Goal: Task Accomplishment & Management: Complete application form

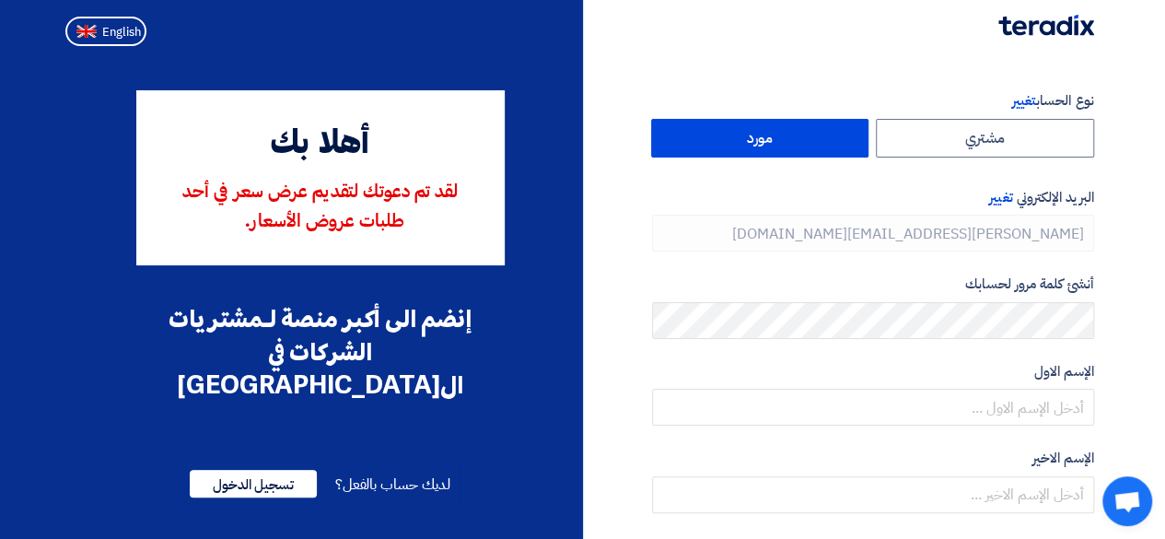
type input "[PHONE_NUMBER]"
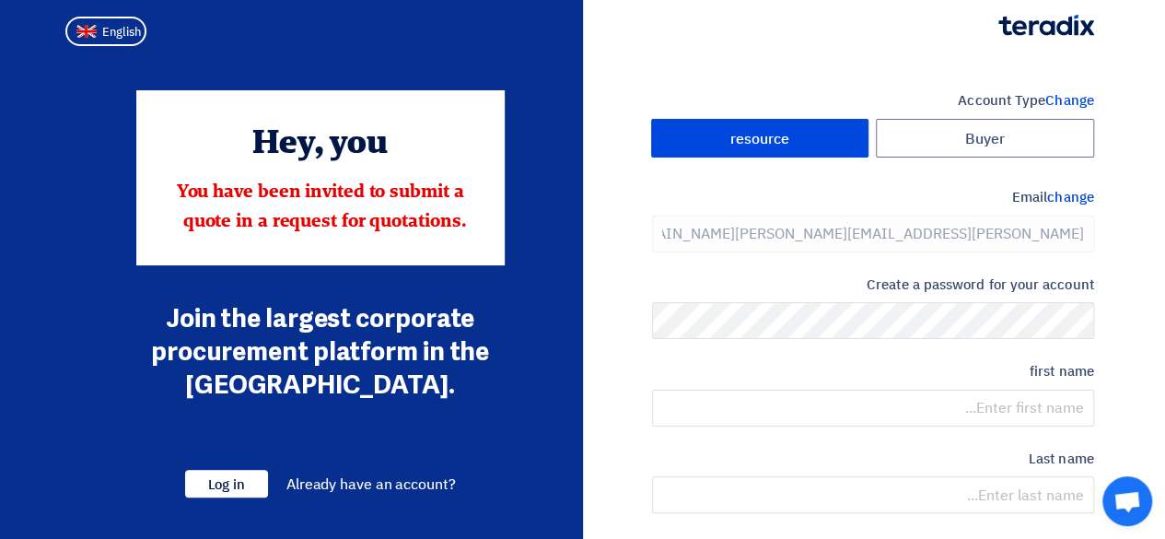
click at [807, 148] on label "resource" at bounding box center [760, 139] width 218 height 40
click at [807, 148] on input "resource" at bounding box center [760, 138] width 216 height 37
click at [1062, 189] on font "change" at bounding box center [1070, 197] width 46 height 20
click at [1066, 201] on font "change" at bounding box center [1070, 197] width 46 height 20
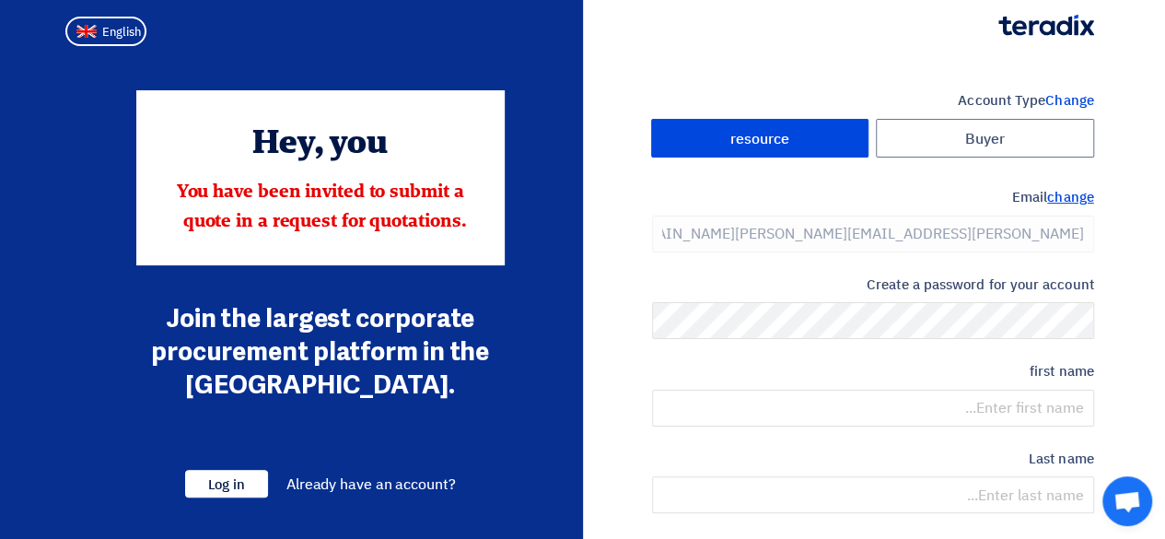
click at [1066, 201] on font "change" at bounding box center [1070, 197] width 46 height 20
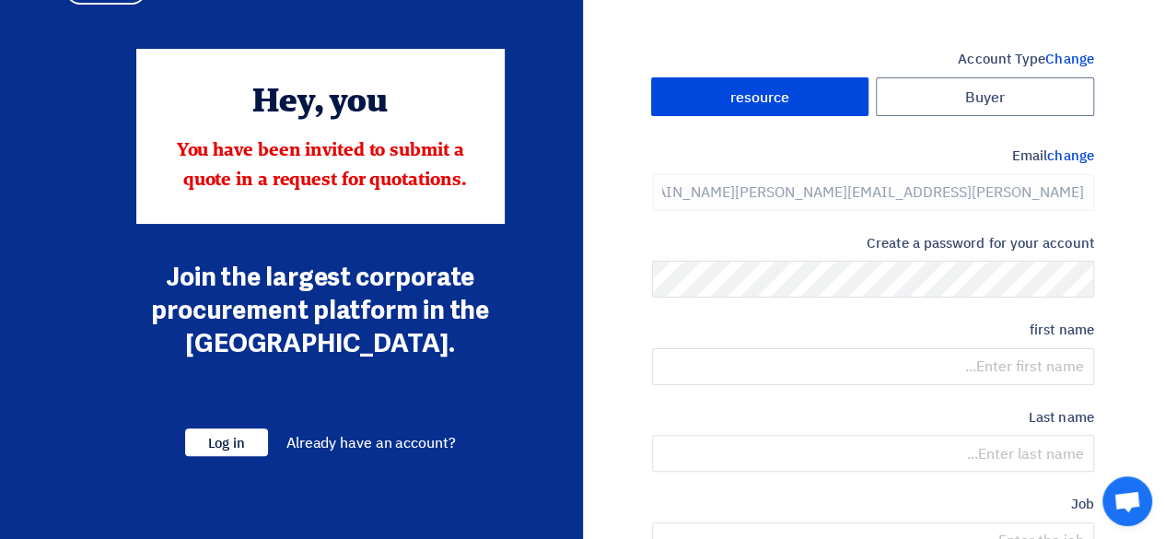
scroll to position [46, 0]
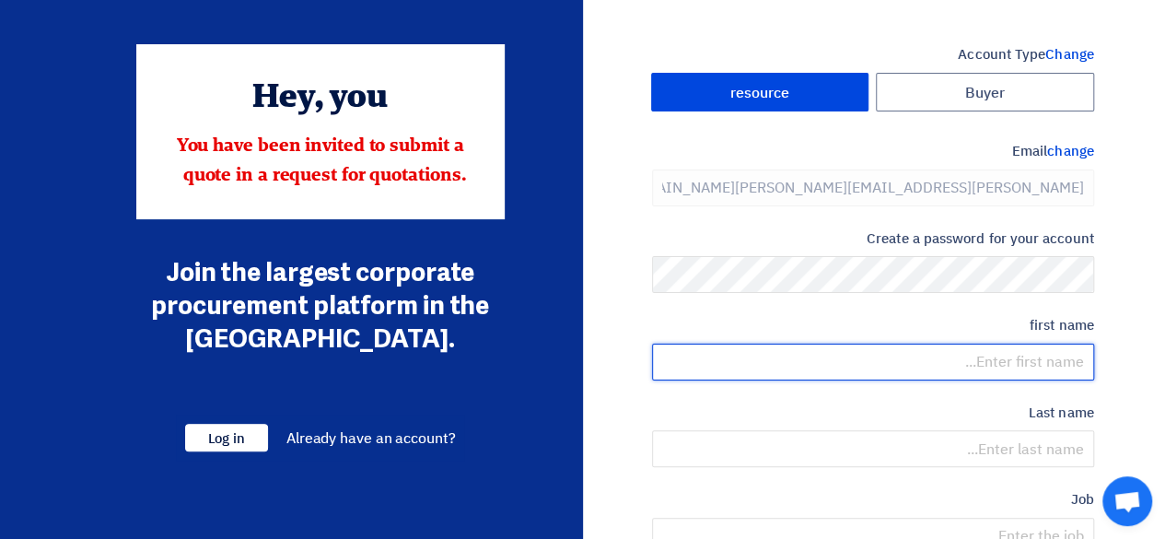
click at [975, 374] on input "text" at bounding box center [873, 362] width 442 height 37
paste input "InstinctiF#3105"
type input "InstinctiF#3105"
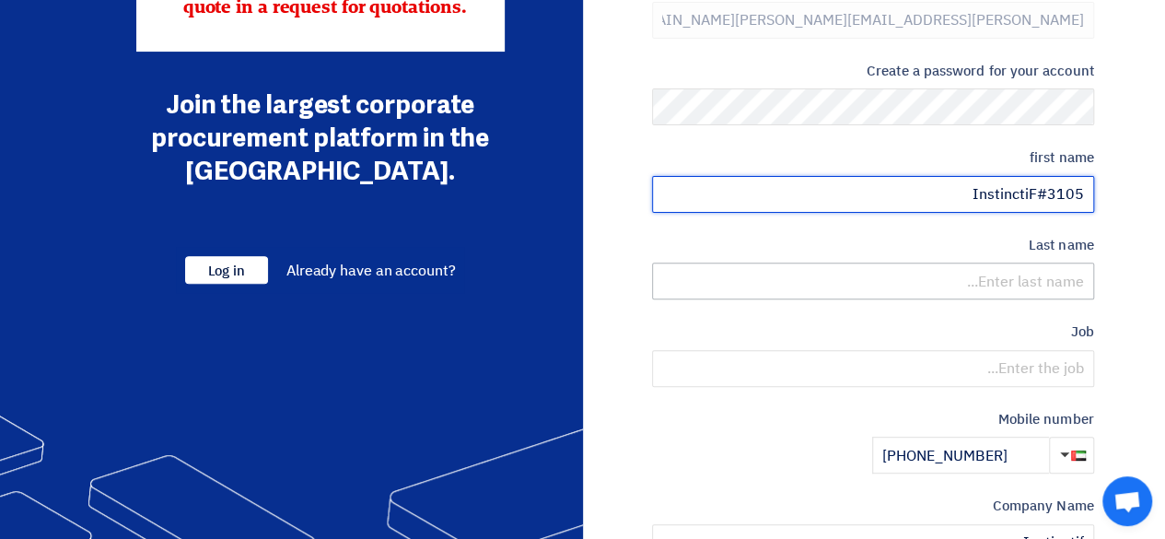
scroll to position [213, 0]
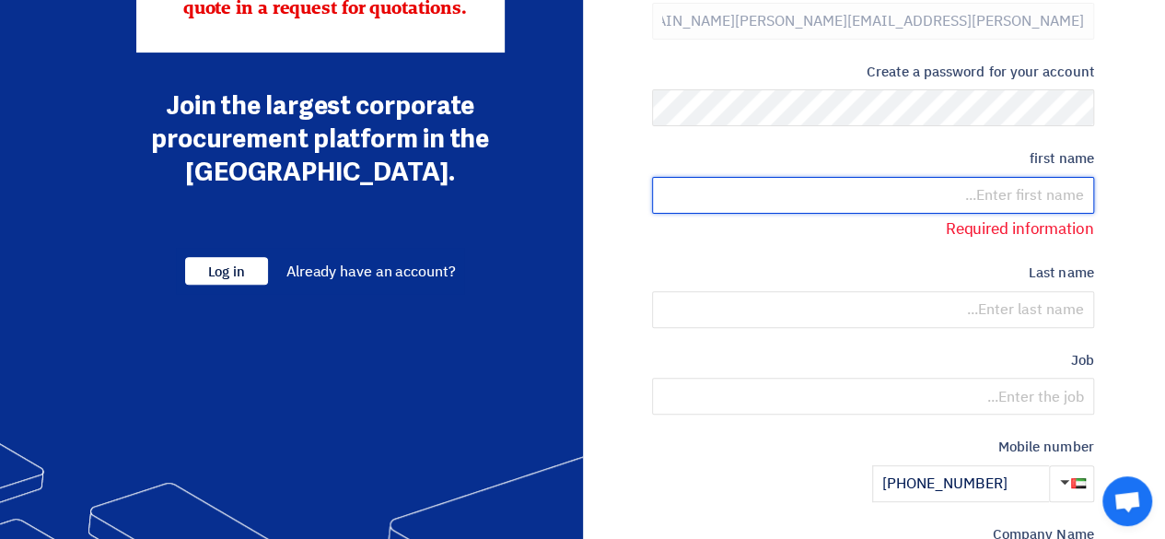
click at [997, 181] on input "text" at bounding box center [873, 195] width 442 height 37
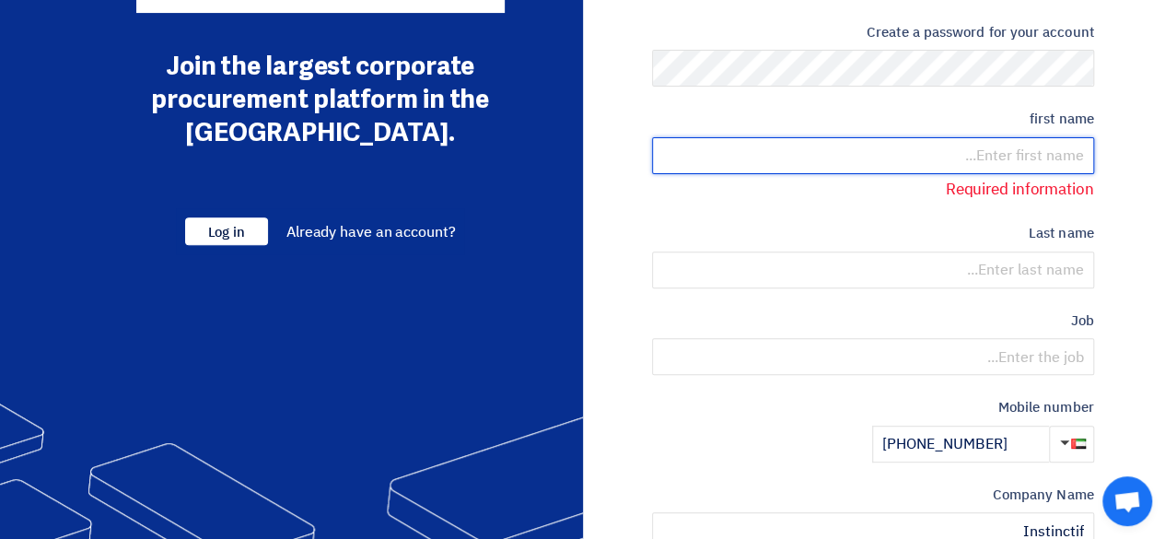
scroll to position [253, 0]
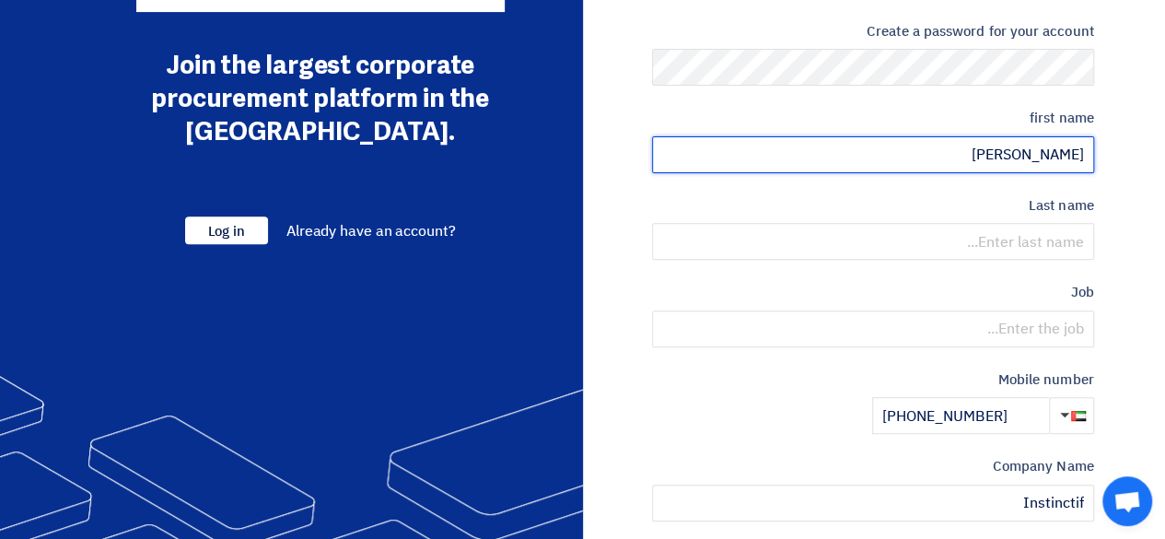
click at [1034, 146] on input "[PERSON_NAME]" at bounding box center [873, 154] width 442 height 37
type input "Jovelle"
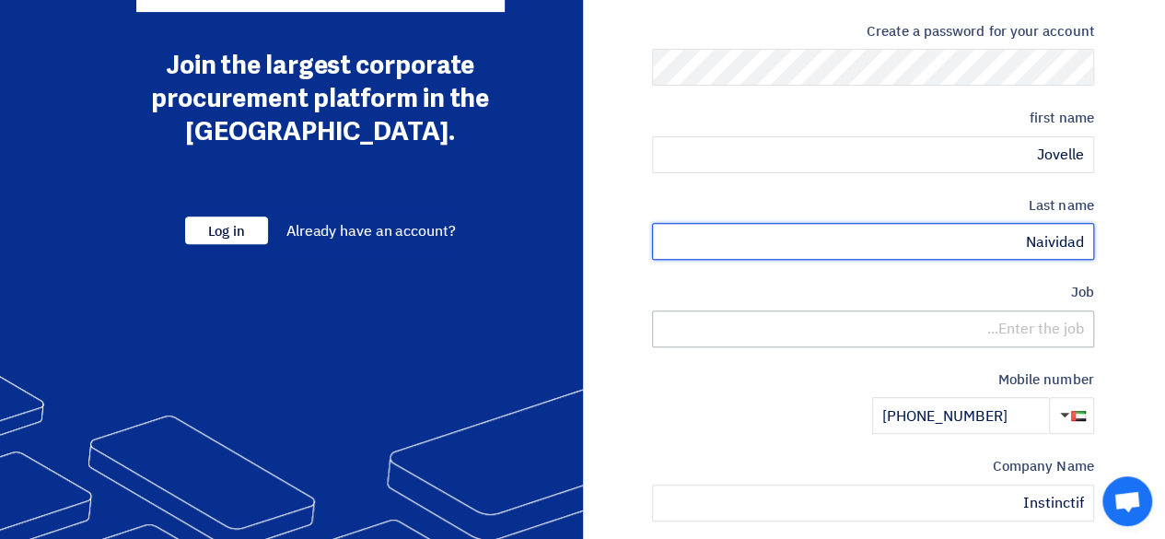
type input "Naividad"
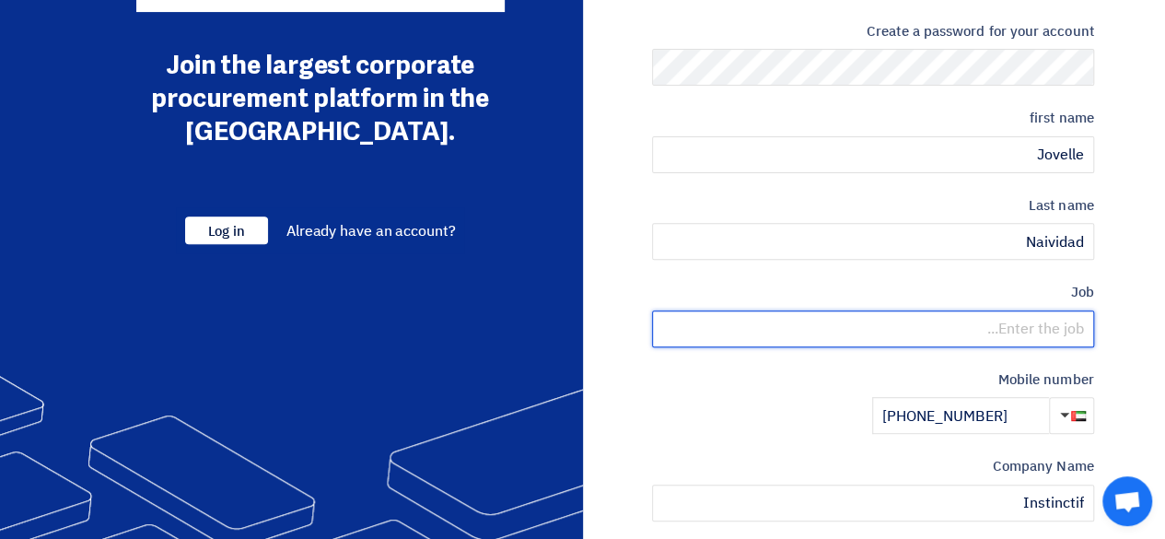
click at [1048, 333] on input "text" at bounding box center [873, 328] width 442 height 37
type input "P"
type input "Office Administrator"
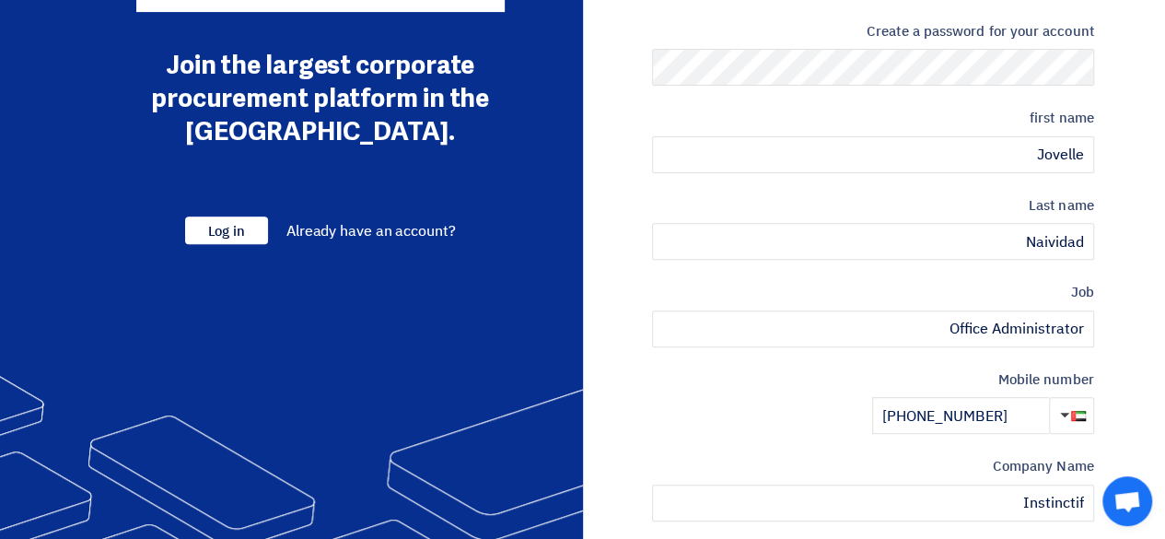
click at [1118, 249] on section "Account Type Change Buyer resource Email change [PERSON_NAME][EMAIL_ADDRESS][PE…" at bounding box center [582, 279] width 1165 height 958
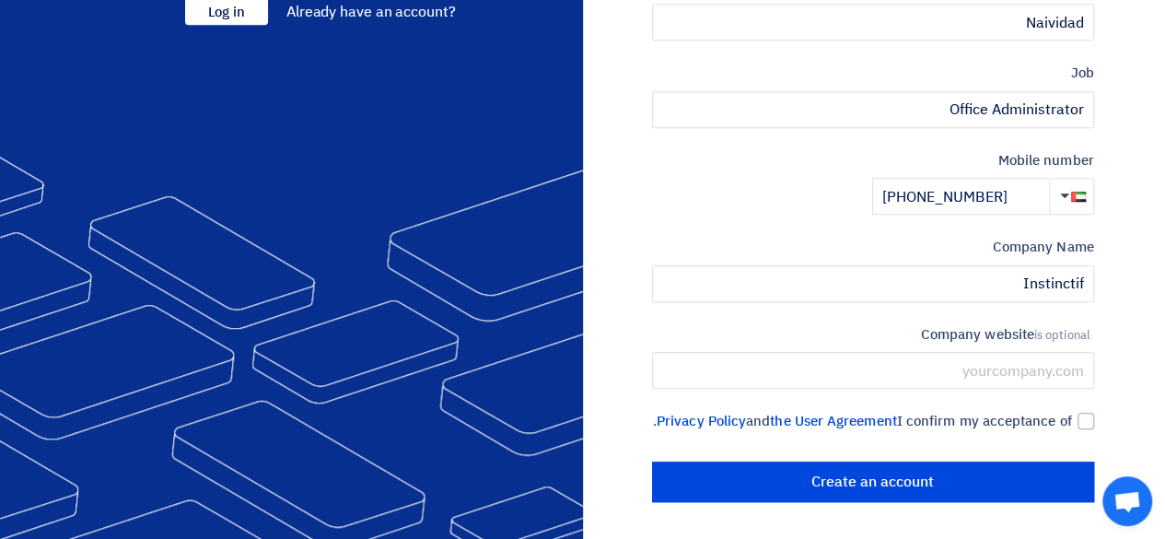
scroll to position [479, 0]
click at [940, 194] on input "[PHONE_NUMBER]" at bounding box center [960, 196] width 177 height 37
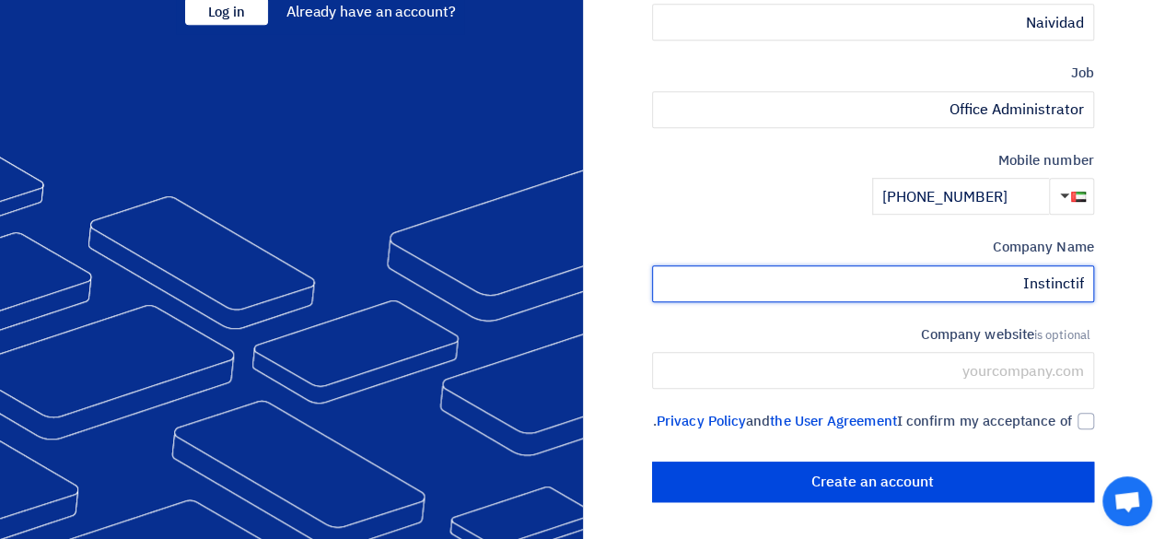
click at [977, 266] on input "Instinctif" at bounding box center [873, 283] width 442 height 37
type input "INSTINCTIF COMMUNICATIONS DMCC"
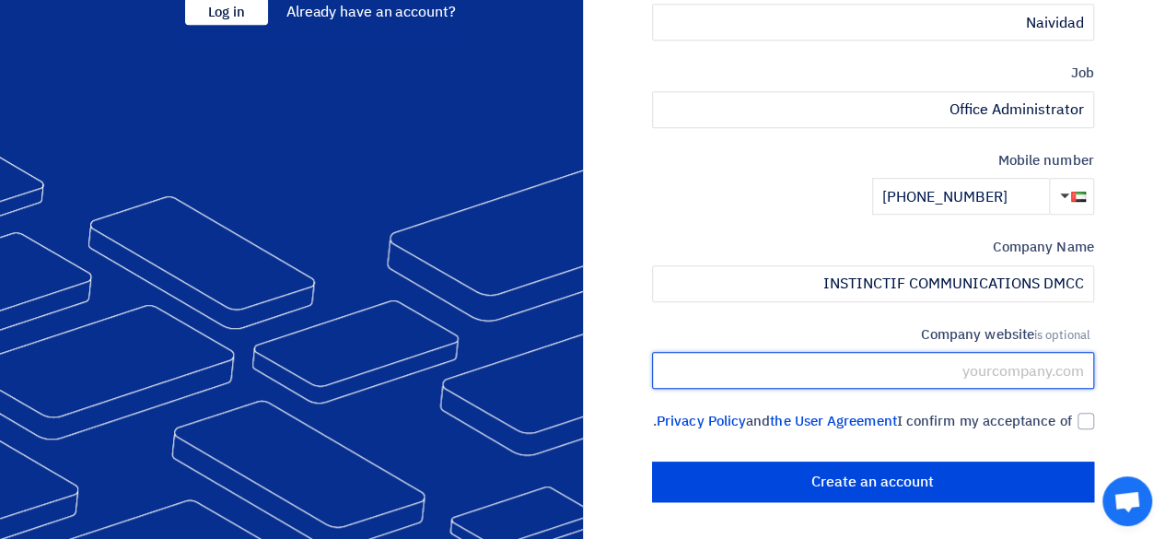
click at [1003, 366] on input "text" at bounding box center [873, 370] width 442 height 37
paste input "[URL][DOMAIN_NAME]"
type input "[URL][DOMAIN_NAME]"
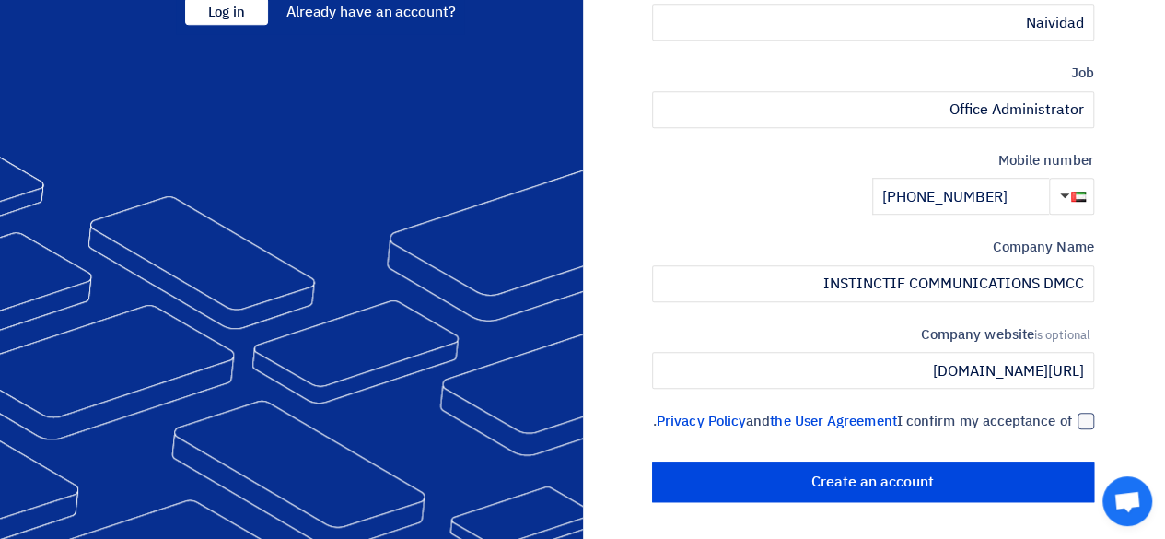
click at [1083, 413] on div at bounding box center [1086, 421] width 17 height 17
click at [1072, 411] on input "I confirm my acceptance of the User Agreement and Privacy Policy ." at bounding box center [851, 429] width 442 height 37
checkbox input "true"
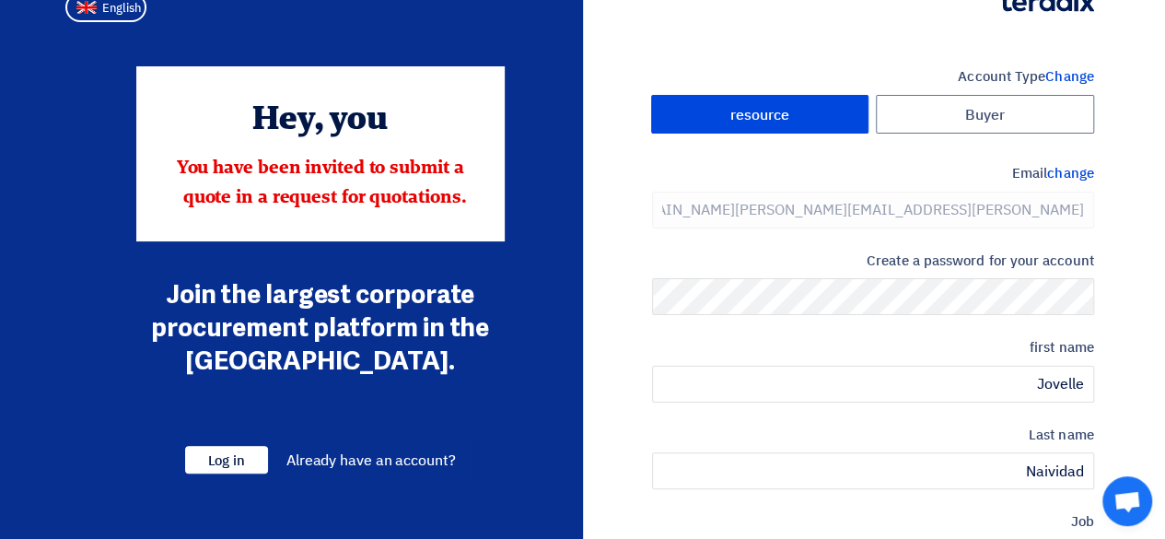
scroll to position [0, 0]
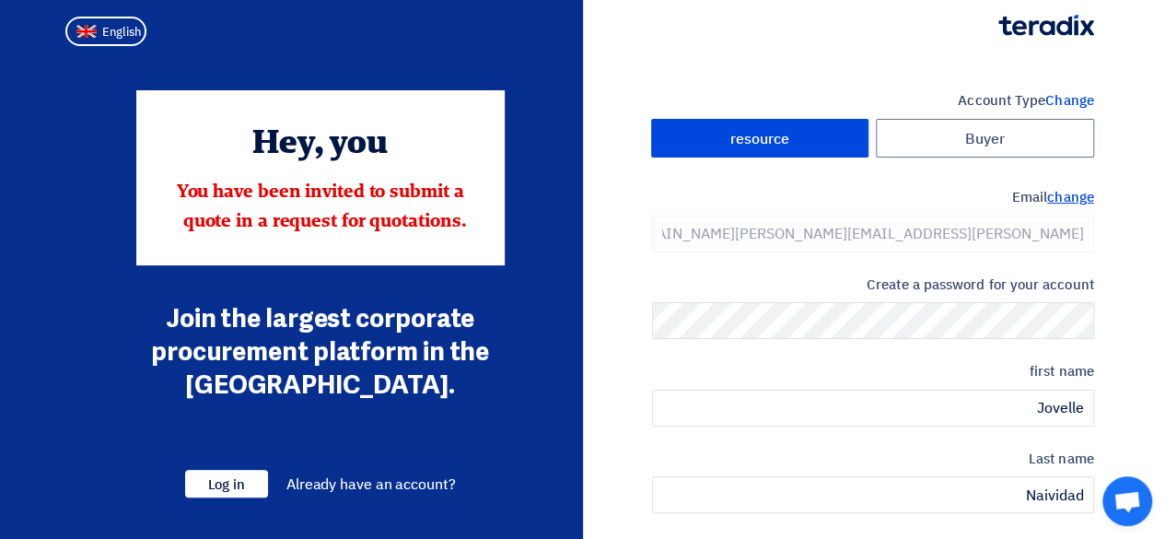
click at [1058, 196] on font "change" at bounding box center [1070, 197] width 46 height 20
click at [1074, 198] on font "change" at bounding box center [1070, 197] width 46 height 20
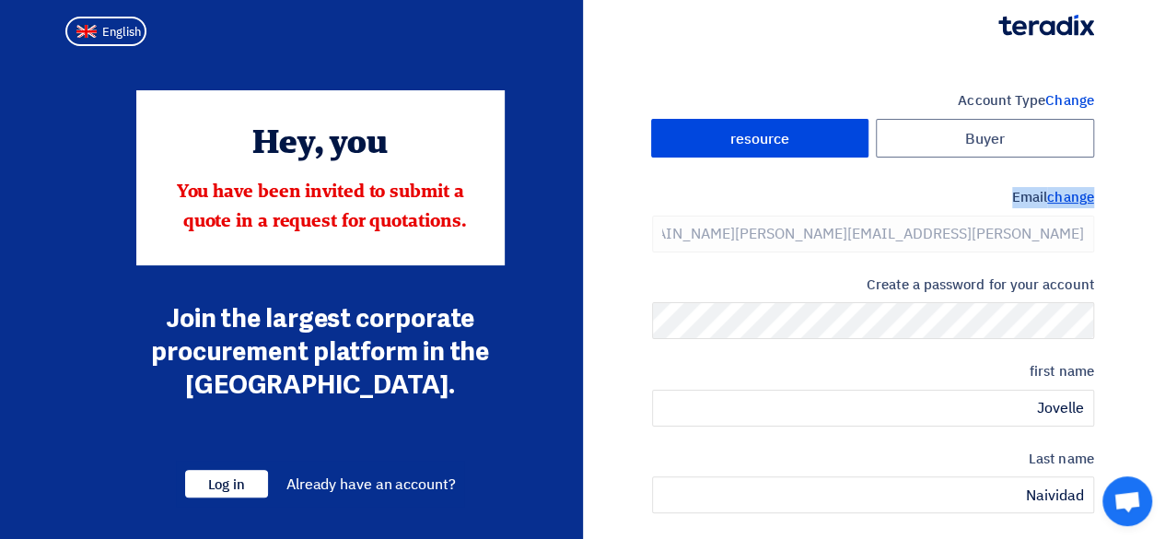
click at [1074, 198] on font "change" at bounding box center [1070, 197] width 46 height 20
click at [1131, 121] on section "Account Type Change Buyer resource Email change [PERSON_NAME][EMAIL_ADDRESS][PE…" at bounding box center [582, 532] width 1165 height 958
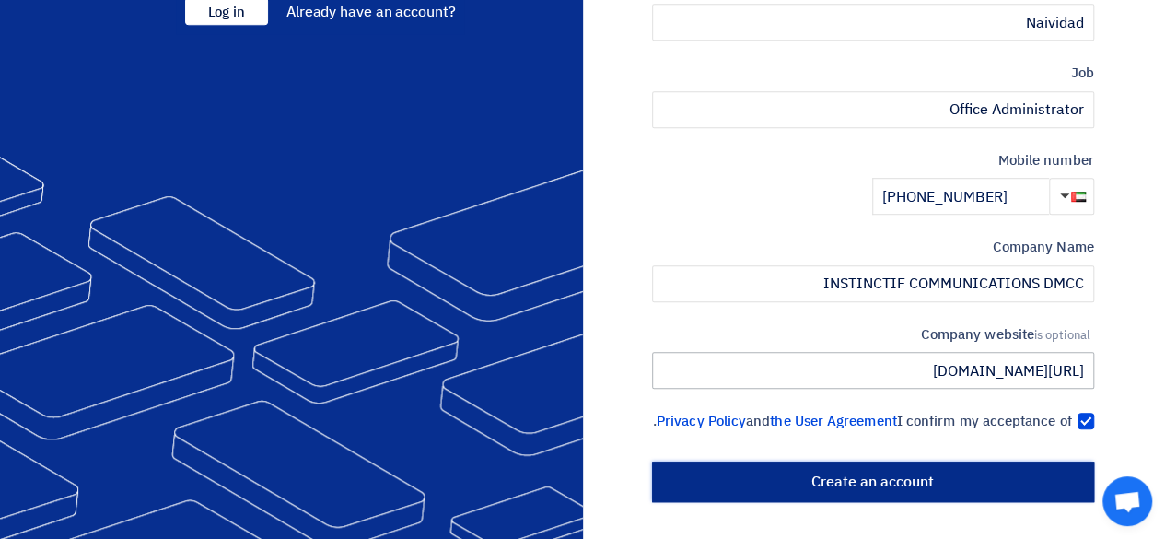
drag, startPoint x: 870, startPoint y: 489, endPoint x: 809, endPoint y: 333, distance: 168.3
click at [809, 333] on div "Account Type Change Buyer resource Email change [PERSON_NAME][EMAIL_ADDRESS][PE…" at bounding box center [873, 60] width 442 height 884
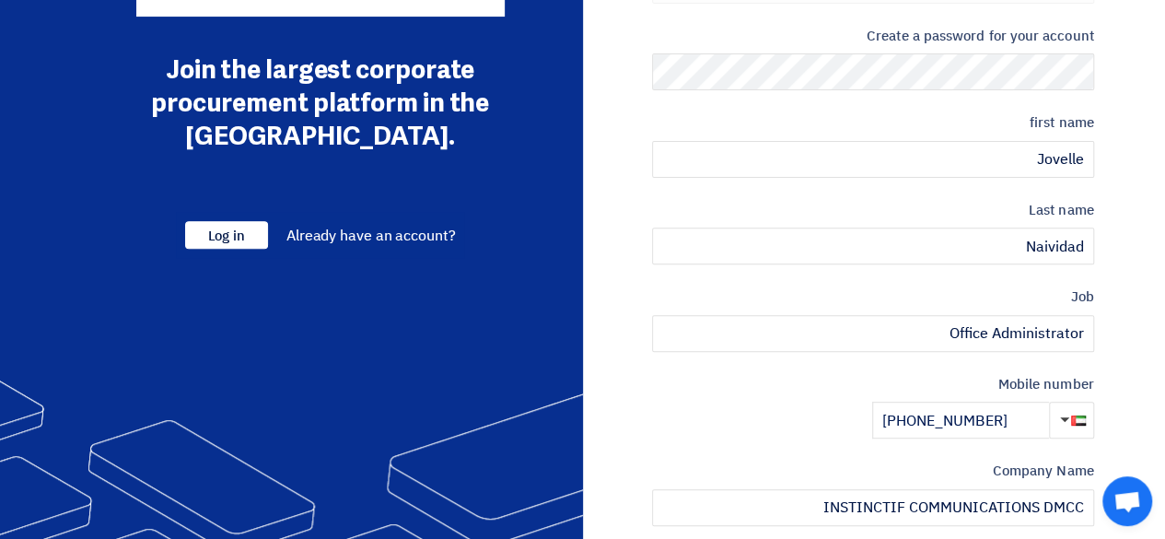
scroll to position [249, 0]
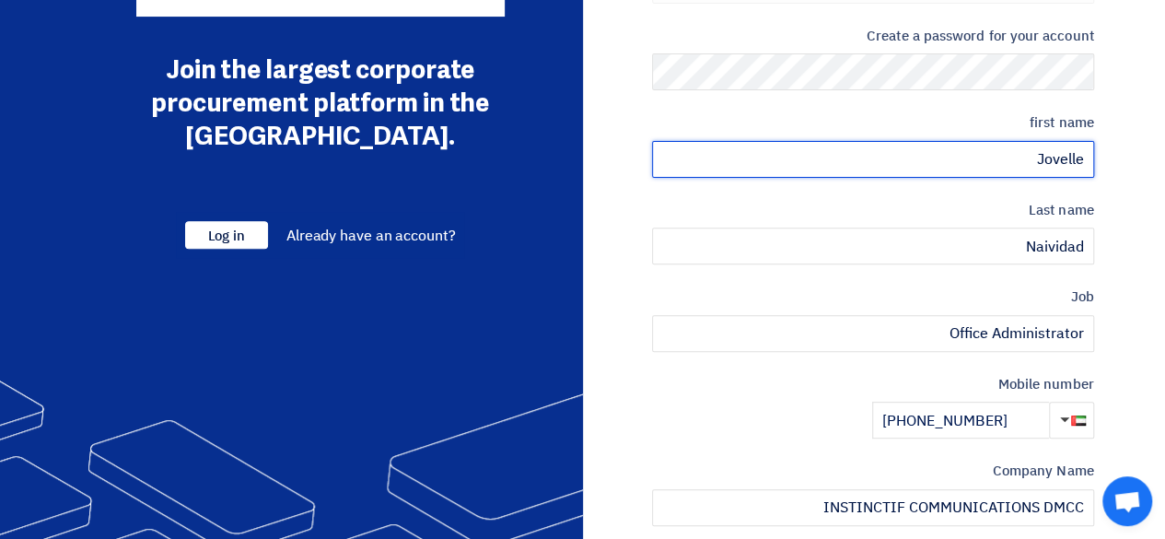
click at [1030, 162] on input "Jovelle" at bounding box center [873, 159] width 442 height 37
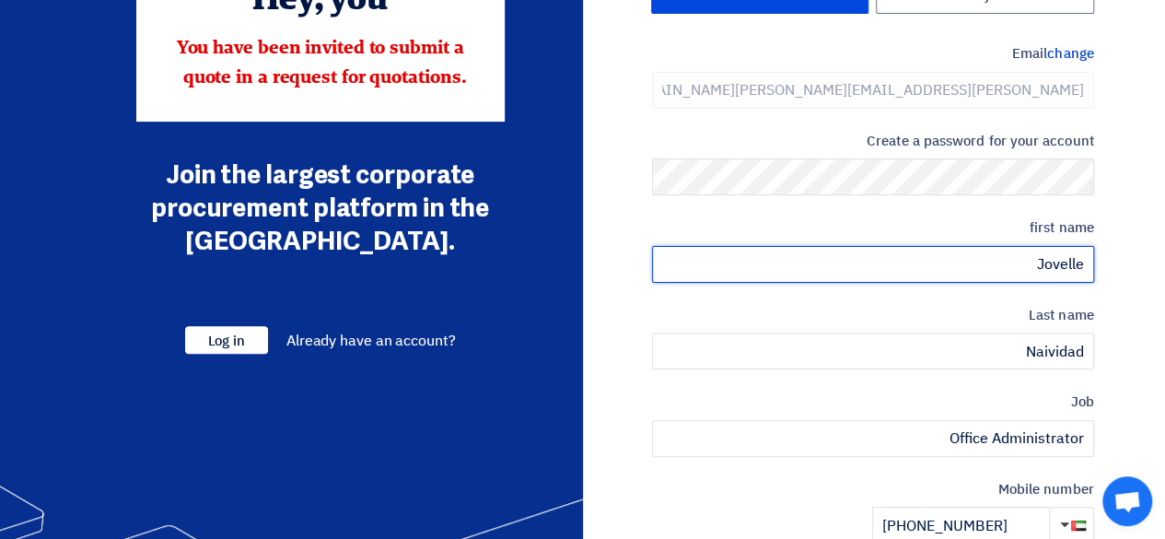
scroll to position [118, 0]
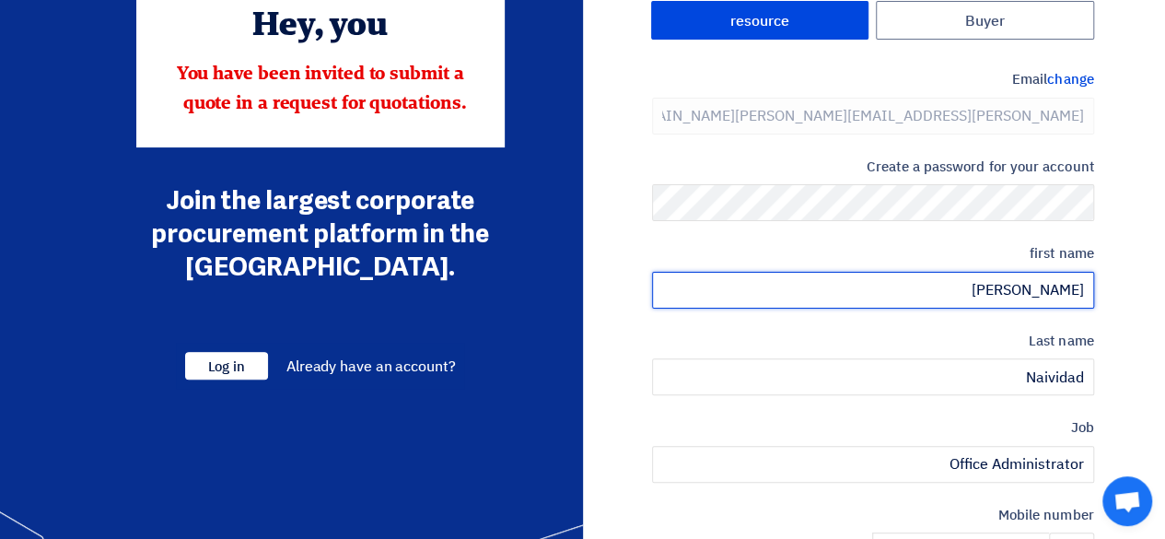
type input "[PERSON_NAME]"
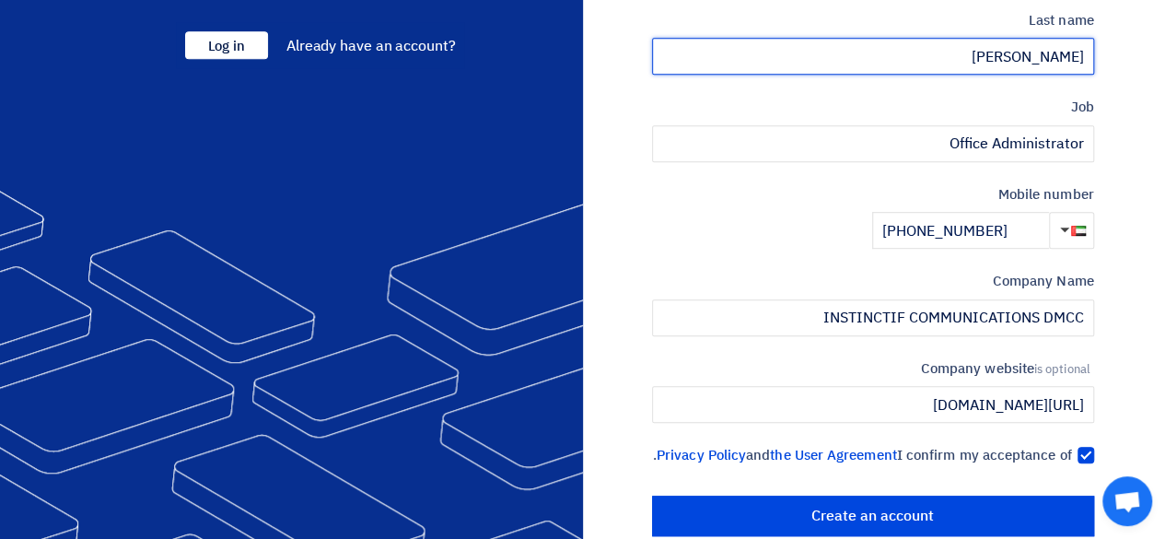
scroll to position [492, 0]
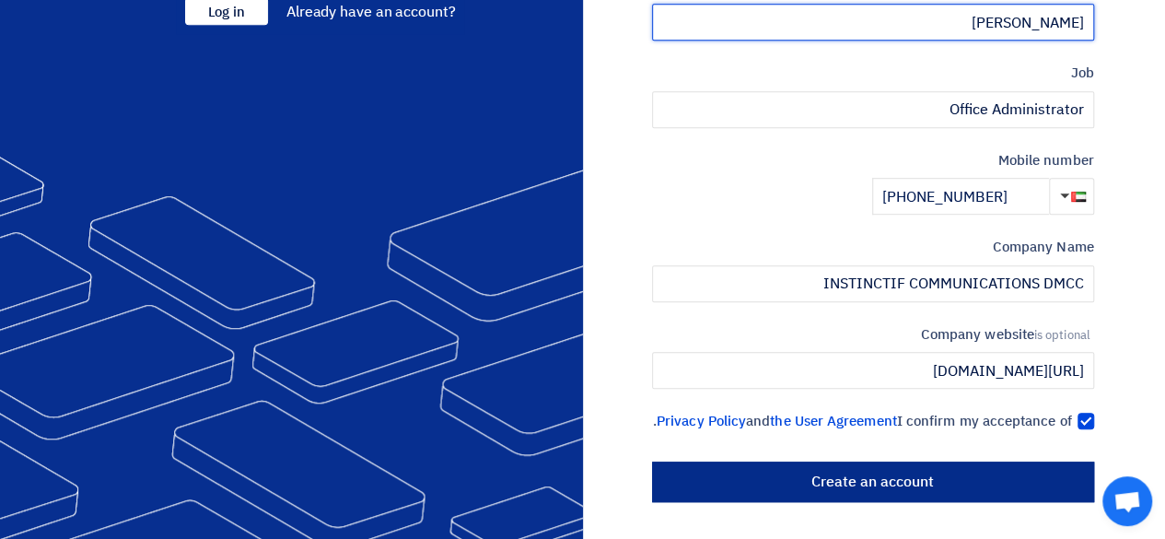
type input "[PERSON_NAME]"
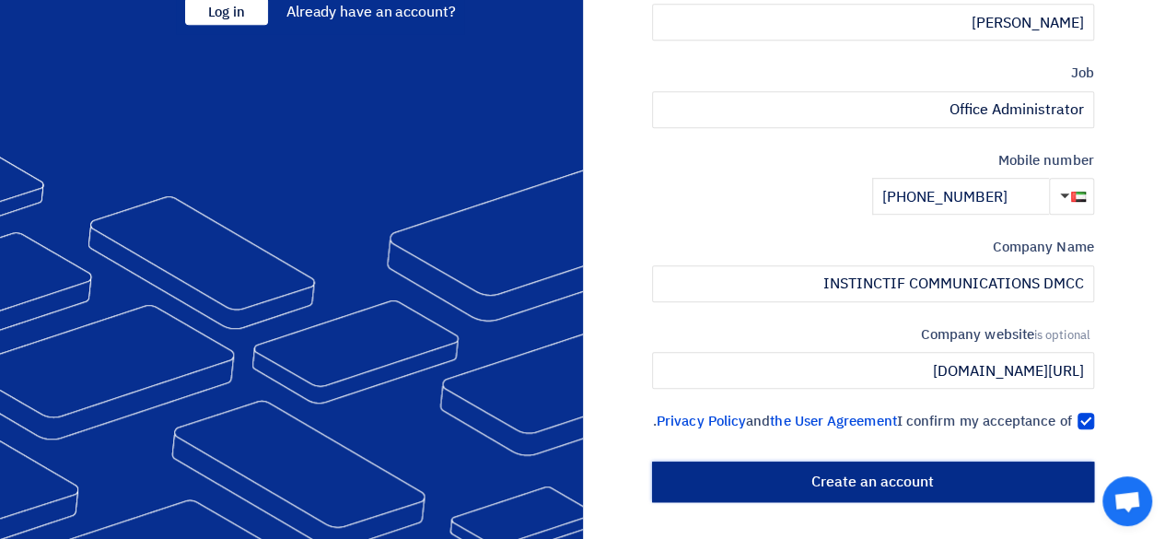
click at [939, 498] on input "Create an account" at bounding box center [873, 481] width 442 height 41
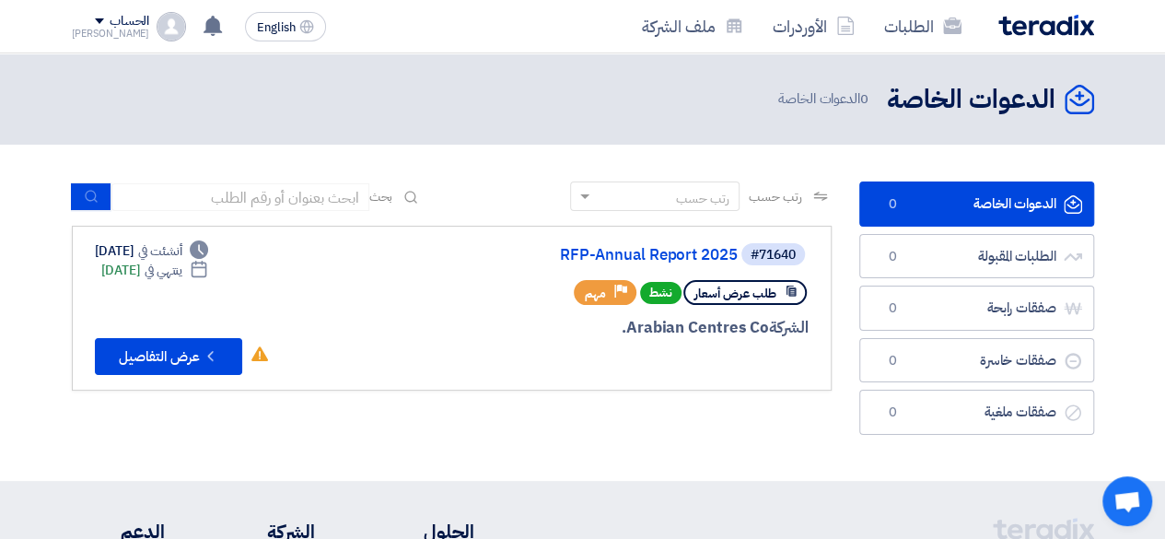
click at [70, 21] on div "الطلبات الأوردرات ملف الشركة English EN لا توجد إشعارات جديدة لديك الحساب Pablo" at bounding box center [583, 26] width 1050 height 53
click at [257, 26] on span "English" at bounding box center [276, 27] width 39 height 13
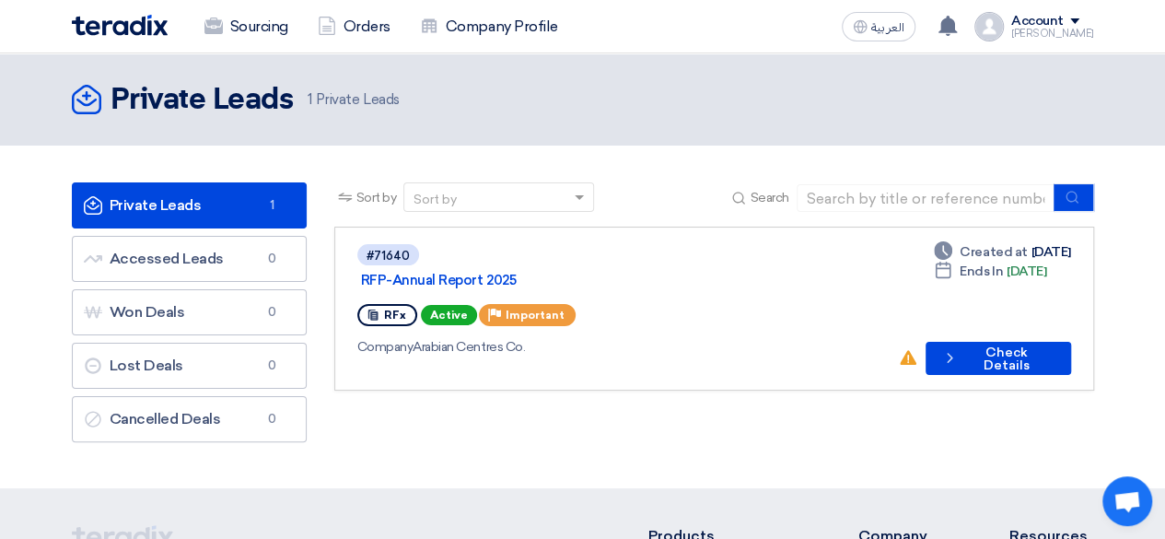
click at [1063, 37] on div "[PERSON_NAME]" at bounding box center [1052, 34] width 83 height 10
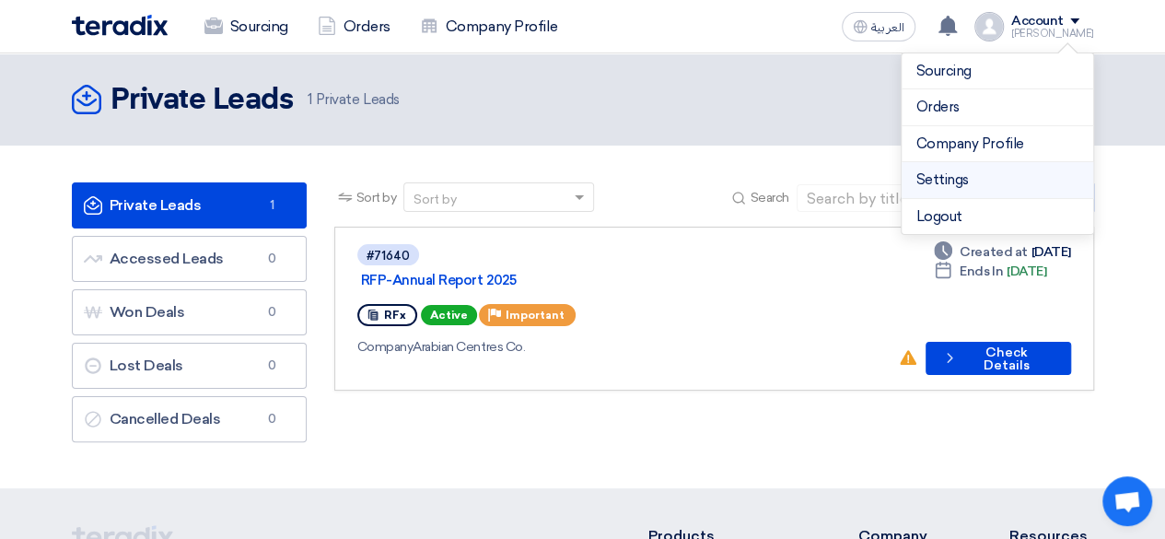
click at [943, 174] on link "Settings" at bounding box center [998, 179] width 162 height 21
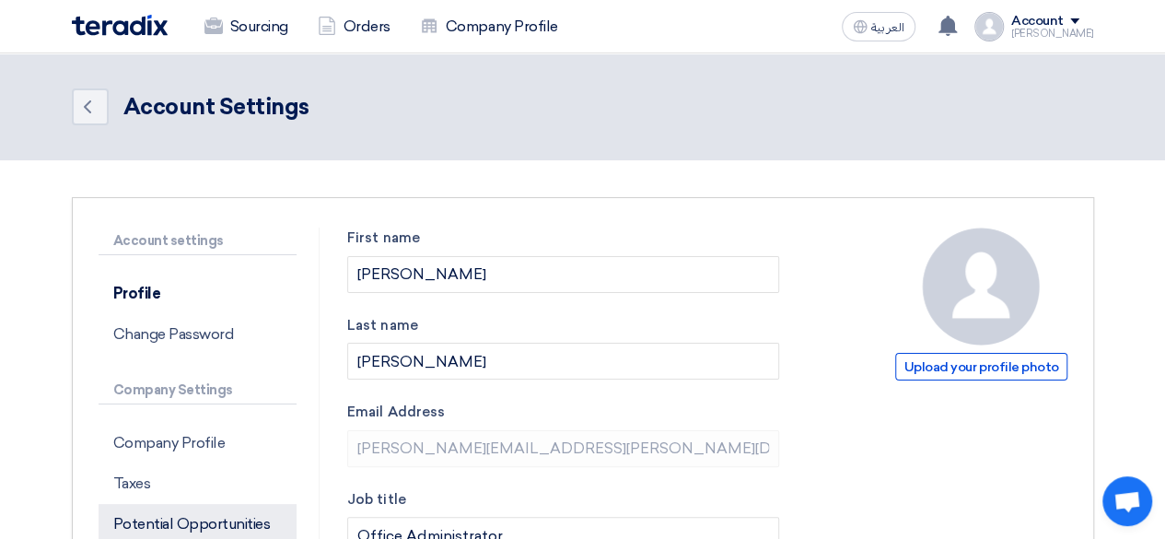
scroll to position [123, 0]
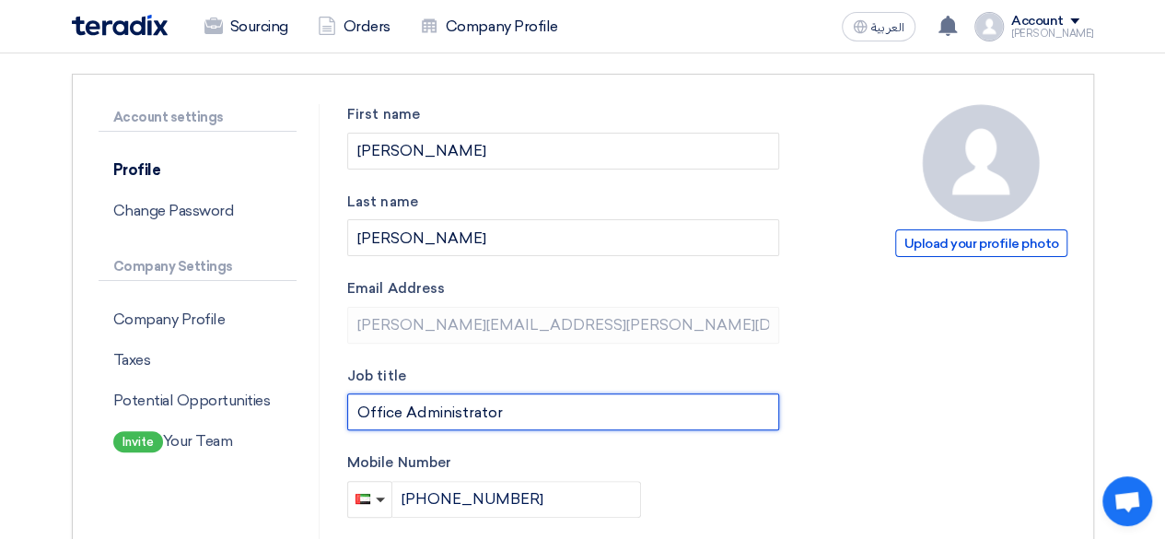
click at [506, 414] on input "Office Administrator" at bounding box center [563, 411] width 432 height 37
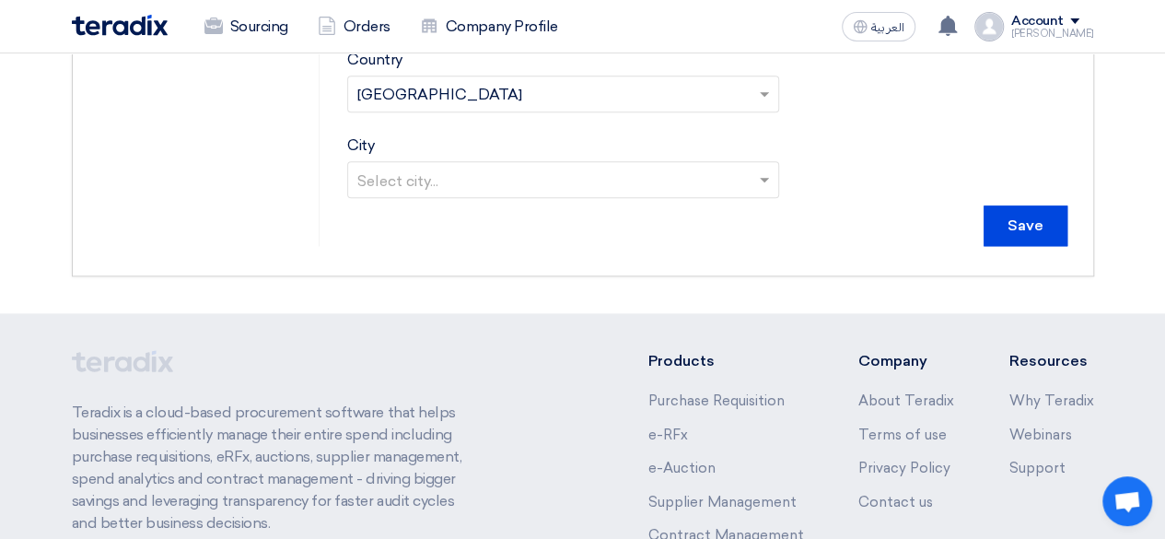
scroll to position [956, 0]
type input "Managing Partner"
click at [1007, 233] on input "Save" at bounding box center [1026, 227] width 84 height 41
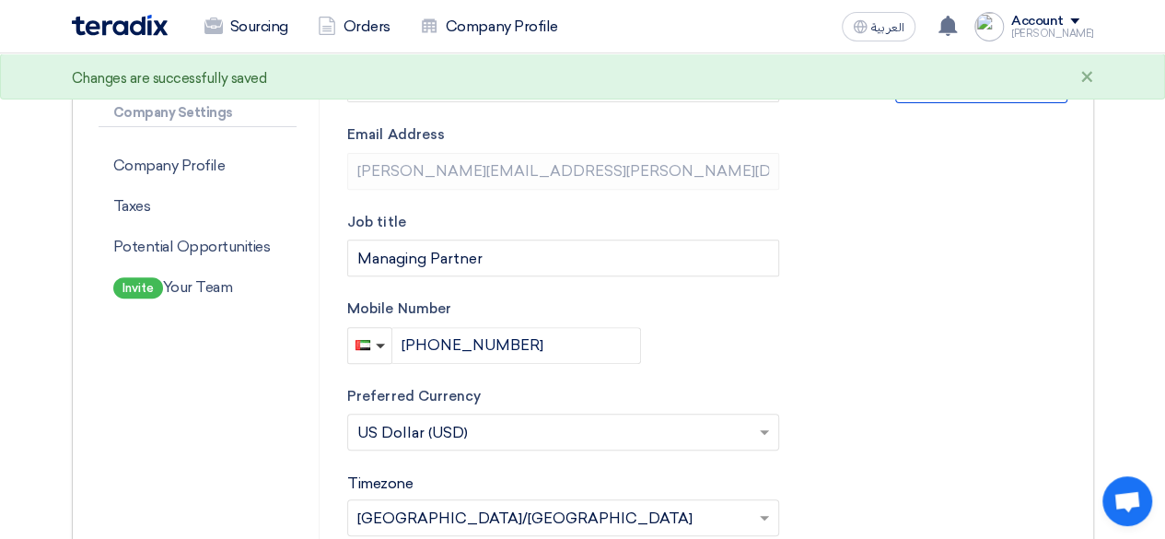
scroll to position [0, 0]
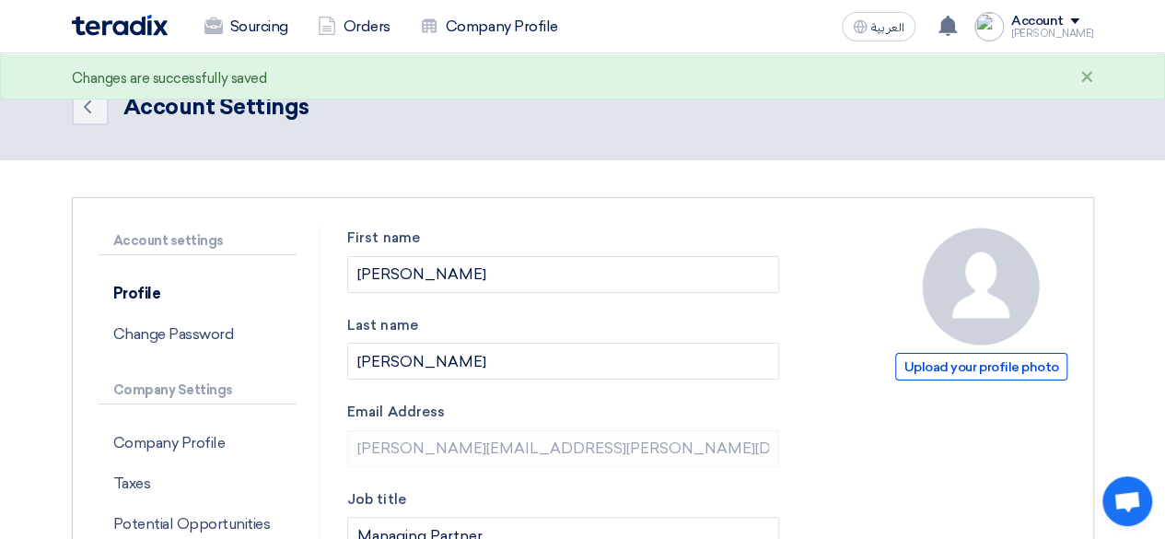
click at [134, 14] on div "Sourcing Orders Company Profile" at bounding box center [378, 26] width 613 height 41
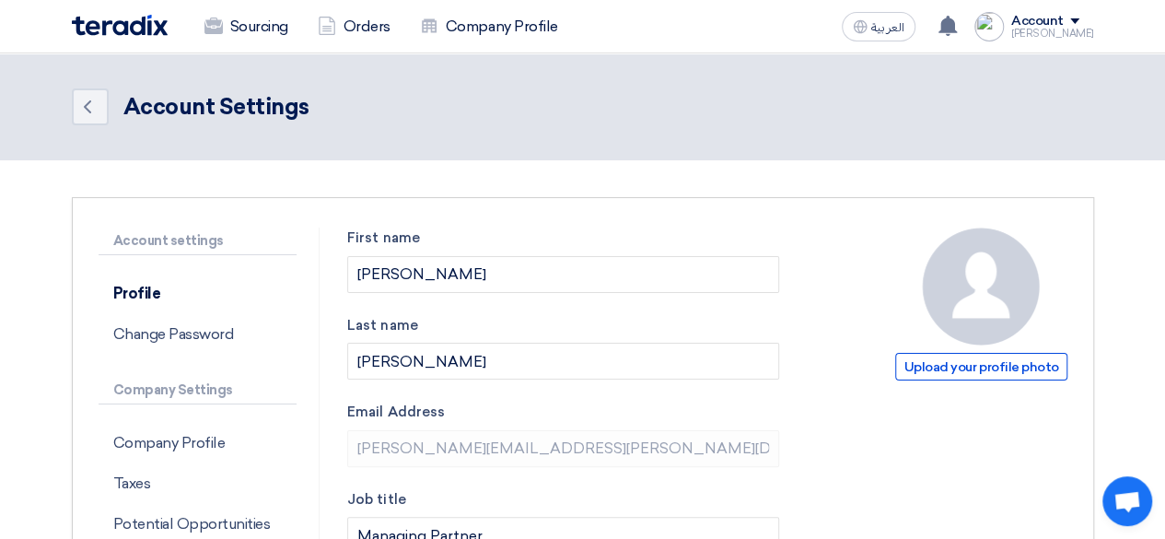
click at [1085, 76] on header "Back Account Settings" at bounding box center [582, 106] width 1165 height 107
click at [1083, 9] on div "العربية ع Your notification list is empty Account Pablo Sourcing Orders Company…" at bounding box center [965, 26] width 260 height 37
click at [1082, 14] on div "Account" at bounding box center [1052, 22] width 83 height 16
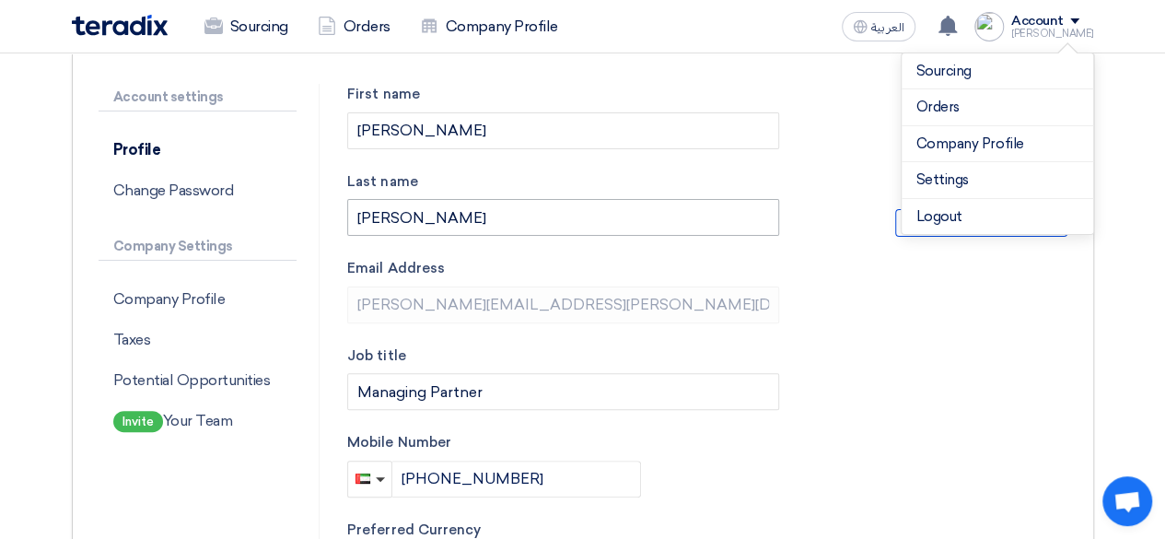
scroll to position [146, 0]
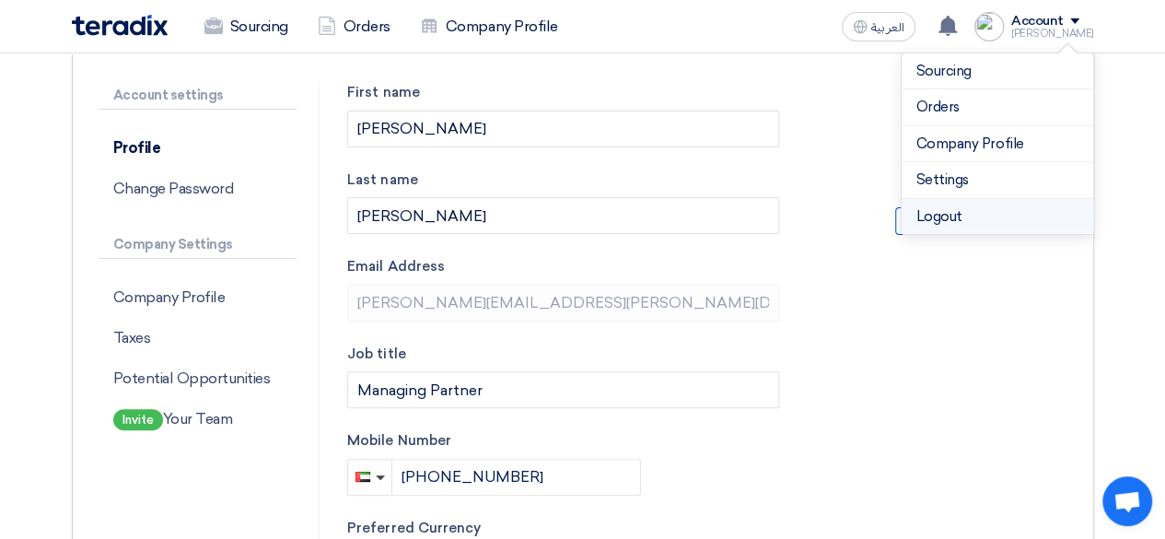
click at [941, 209] on li "Logout" at bounding box center [998, 217] width 192 height 36
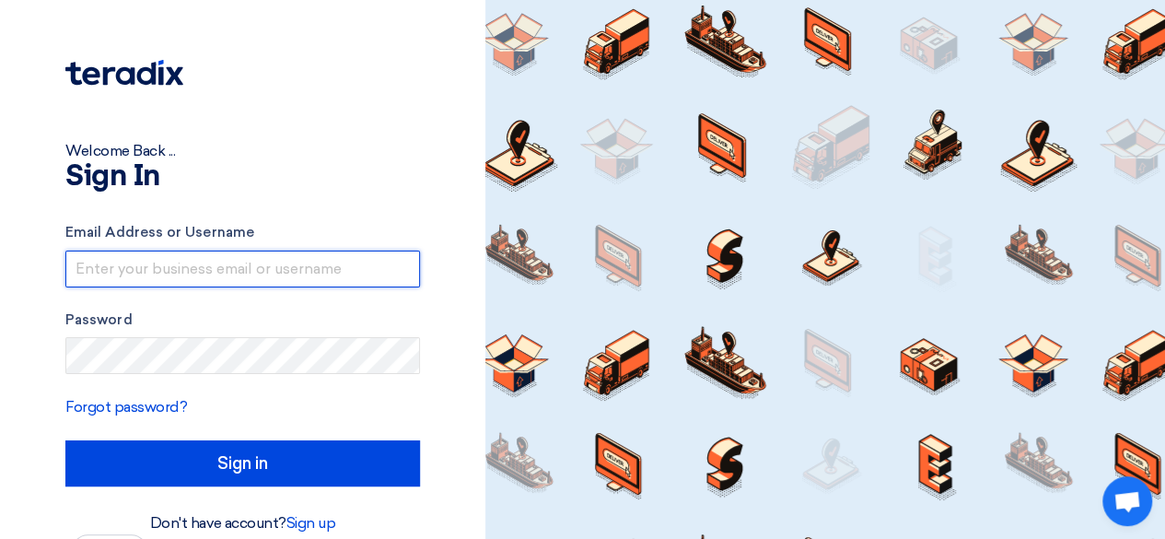
type input "[PERSON_NAME][EMAIL_ADDRESS][PERSON_NAME][DOMAIN_NAME]"
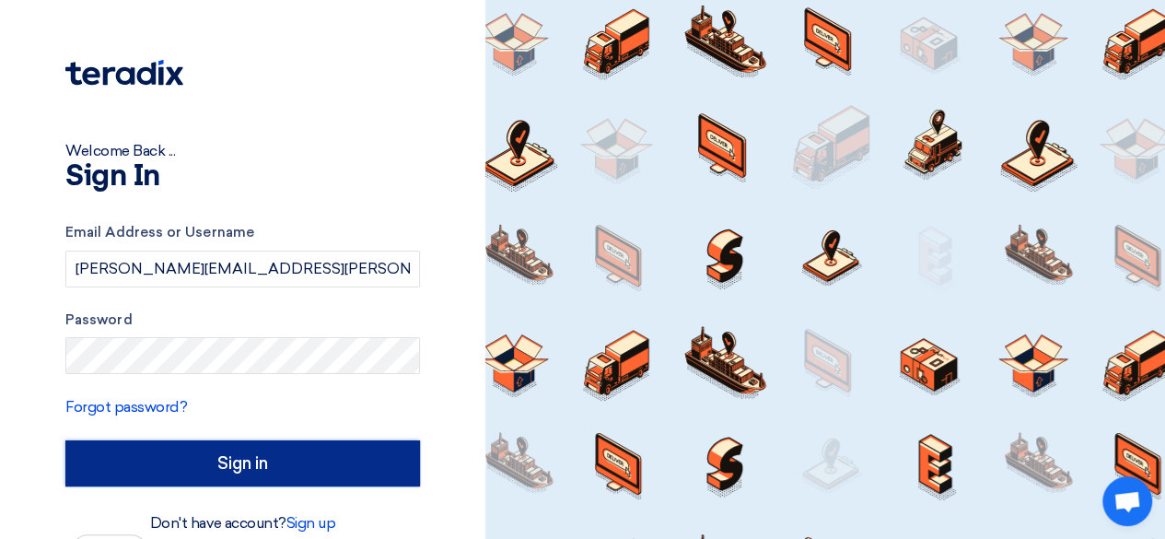
click at [281, 474] on input "Sign in" at bounding box center [242, 463] width 355 height 46
click at [65, 440] on input "Sign in" at bounding box center [242, 463] width 355 height 46
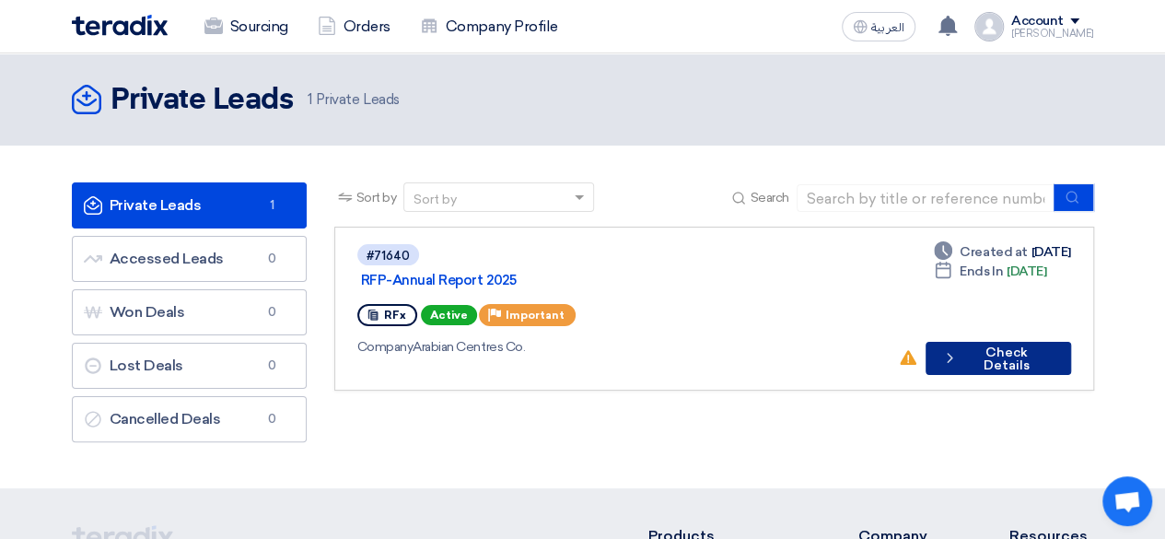
click at [995, 342] on button "Check details Check Details" at bounding box center [999, 358] width 146 height 33
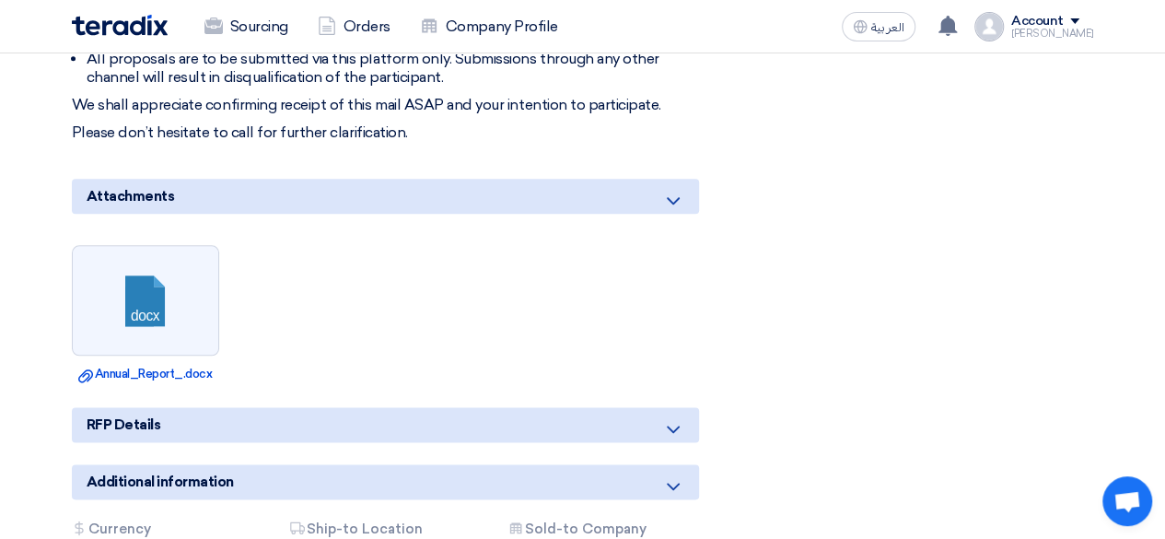
scroll to position [911, 0]
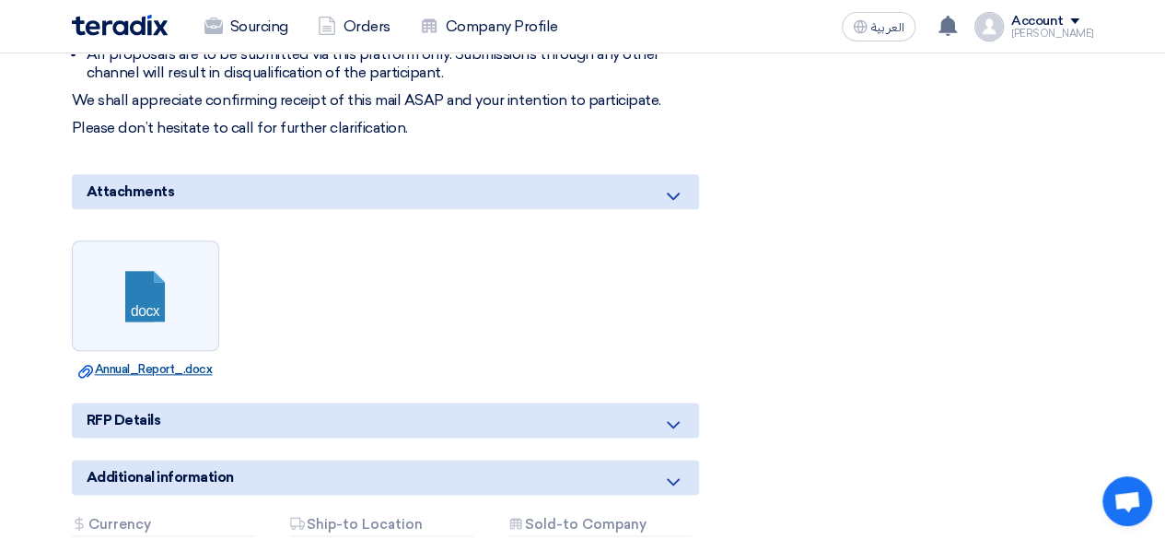
click at [158, 379] on link "Download file Annual_Report_.docx" at bounding box center [145, 369] width 136 height 18
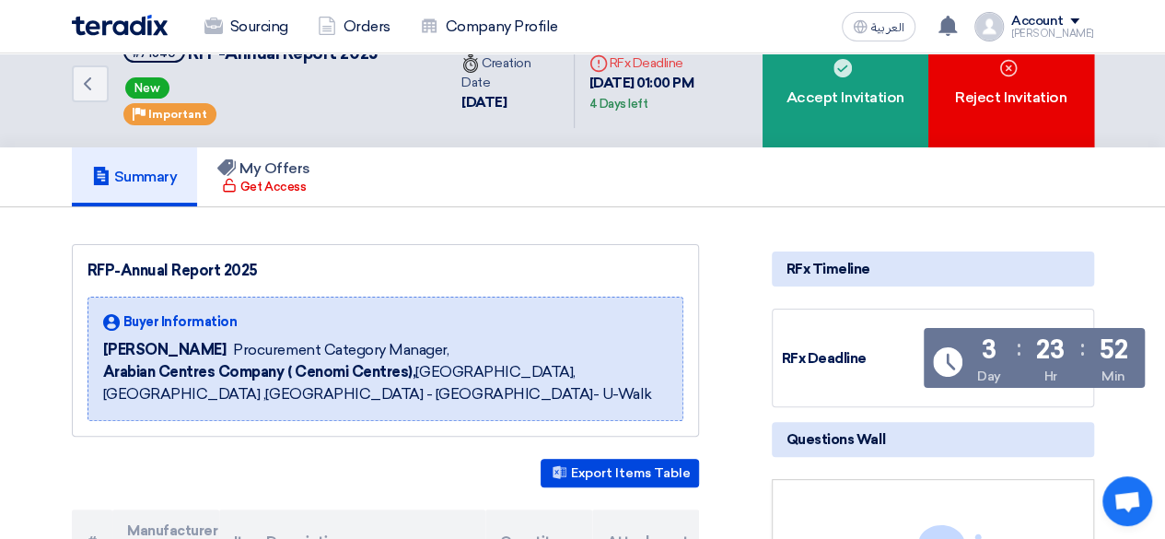
scroll to position [0, 0]
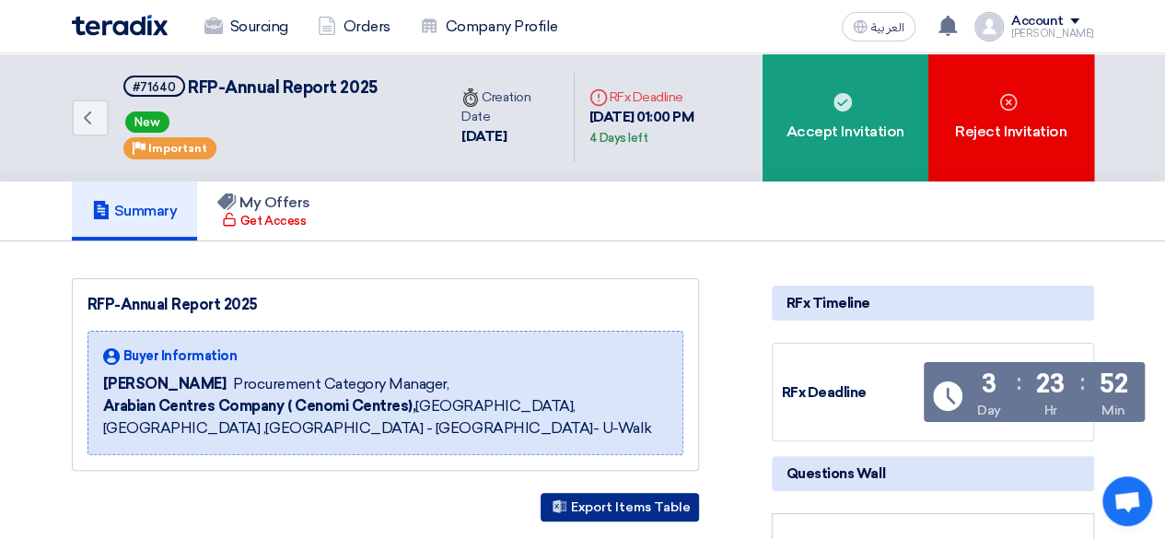
click at [610, 500] on button "Export Items Table" at bounding box center [620, 507] width 158 height 29
click at [615, 95] on div "Deadline RFx Deadline" at bounding box center [669, 97] width 158 height 19
click at [695, 353] on div "RFP-Annual Report 2025 Buyer Information [PERSON_NAME] Procurement Category Man…" at bounding box center [385, 374] width 627 height 193
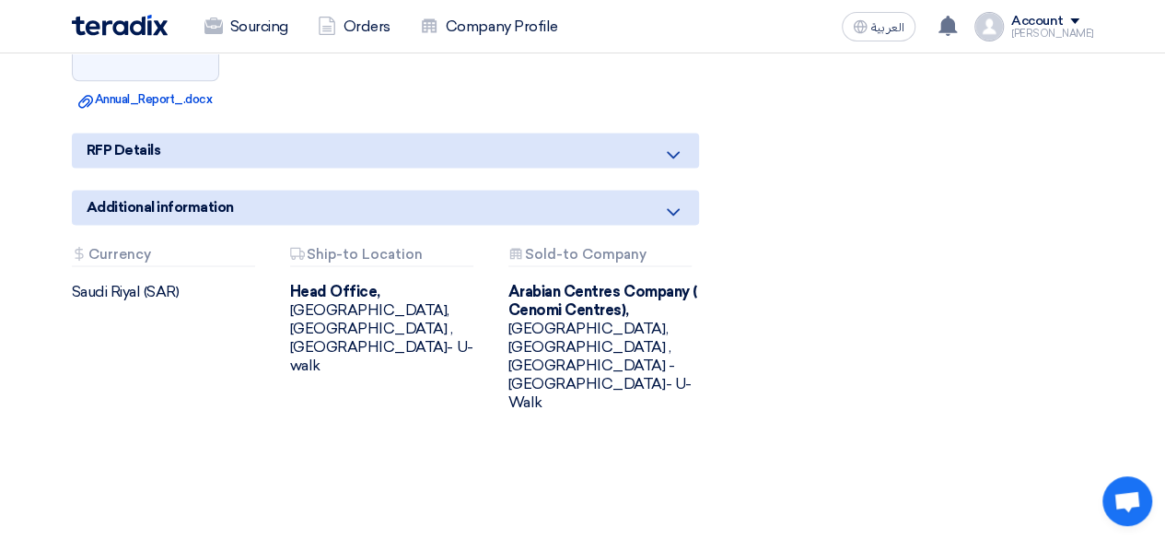
click at [283, 367] on div "Attachments Ship-to Location [GEOGRAPHIC_DATA], [GEOGRAPHIC_DATA], [GEOGRAPHIC_…" at bounding box center [385, 329] width 218 height 165
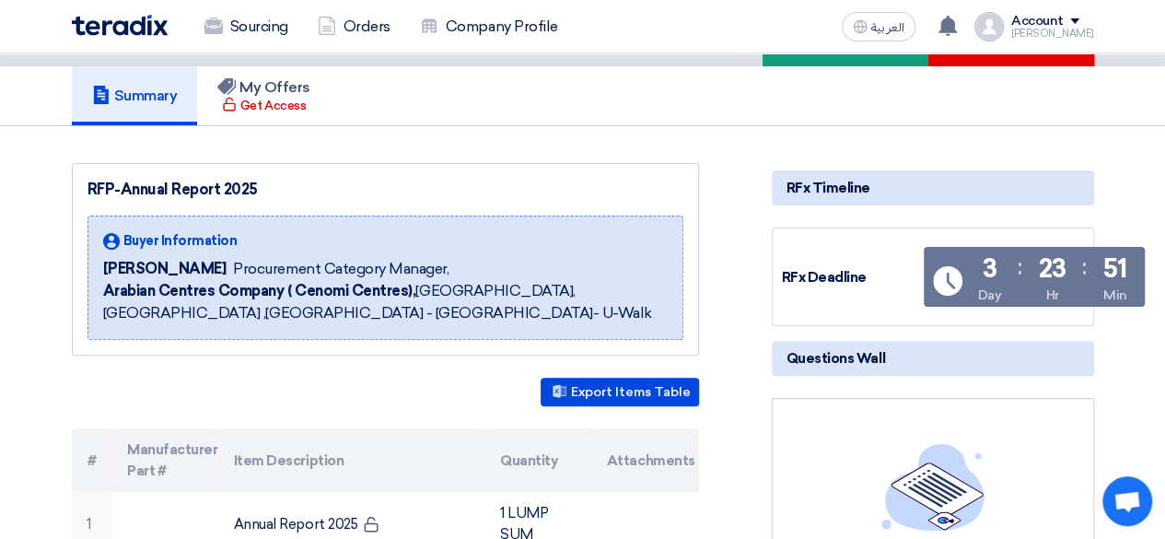
scroll to position [0, 0]
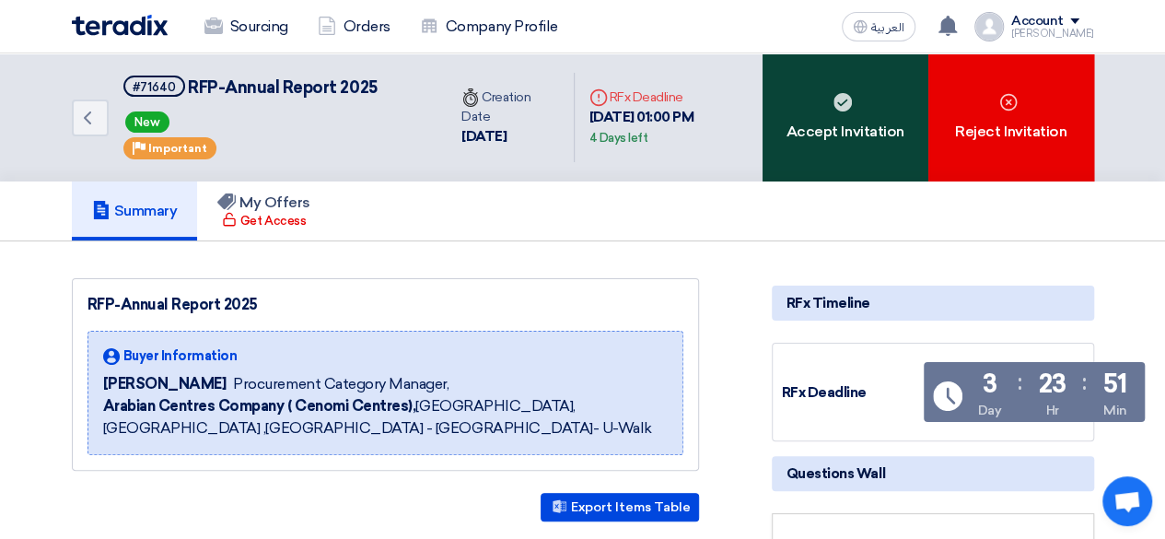
click at [841, 101] on use at bounding box center [843, 102] width 18 height 18
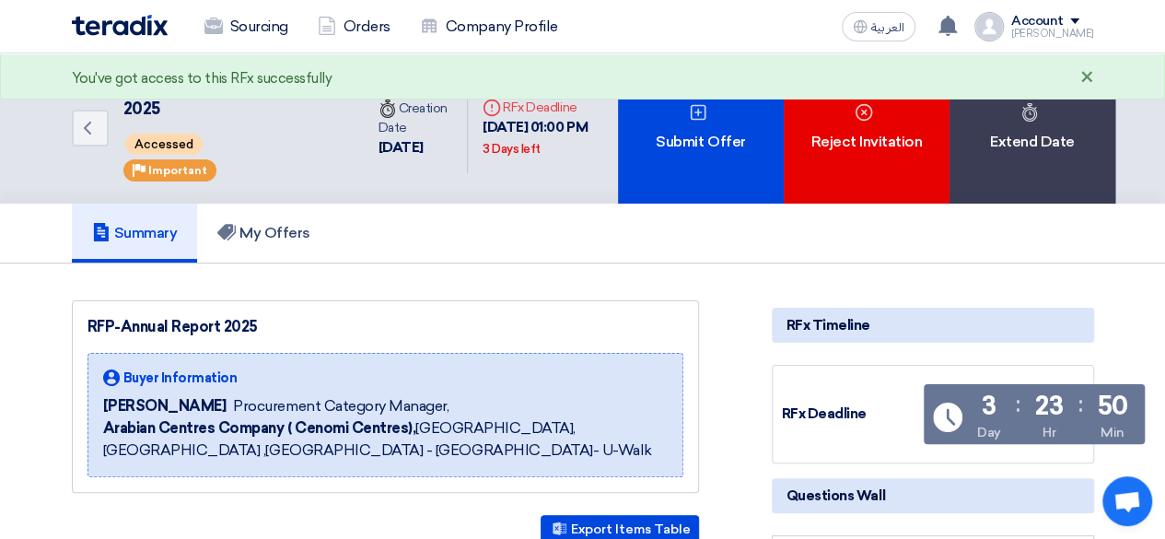
click at [1087, 75] on div "×" at bounding box center [1088, 78] width 14 height 22
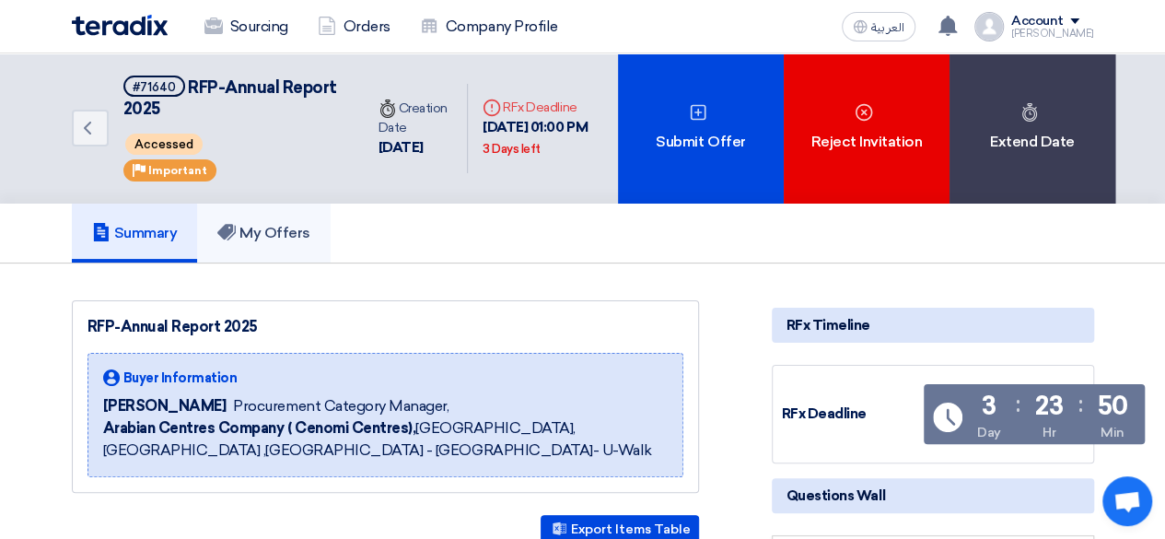
click at [260, 226] on h5 "My Offers" at bounding box center [263, 233] width 93 height 18
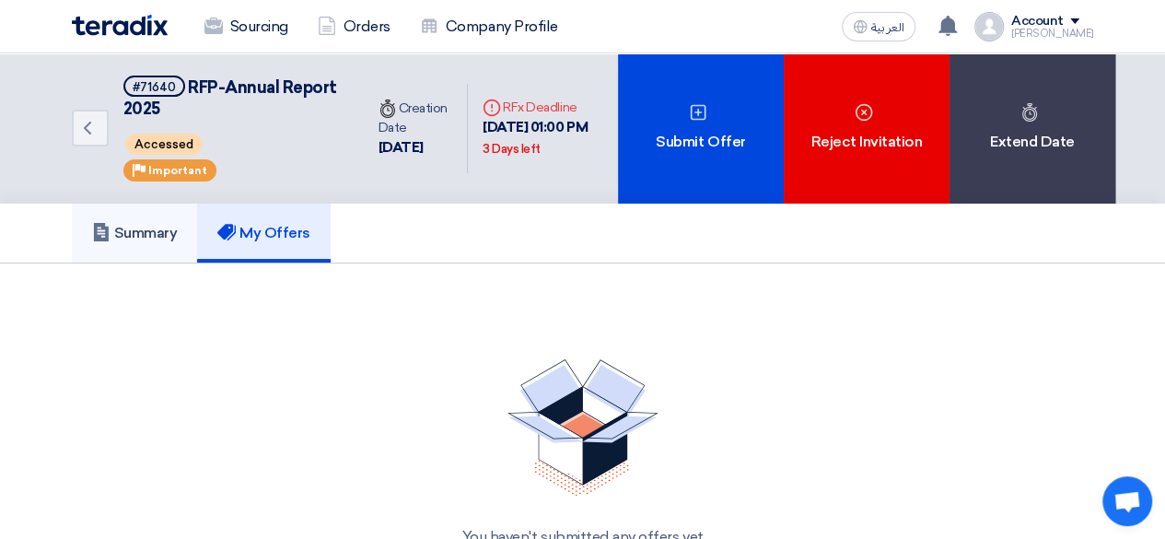
click at [136, 232] on h5 "Summary" at bounding box center [135, 233] width 86 height 18
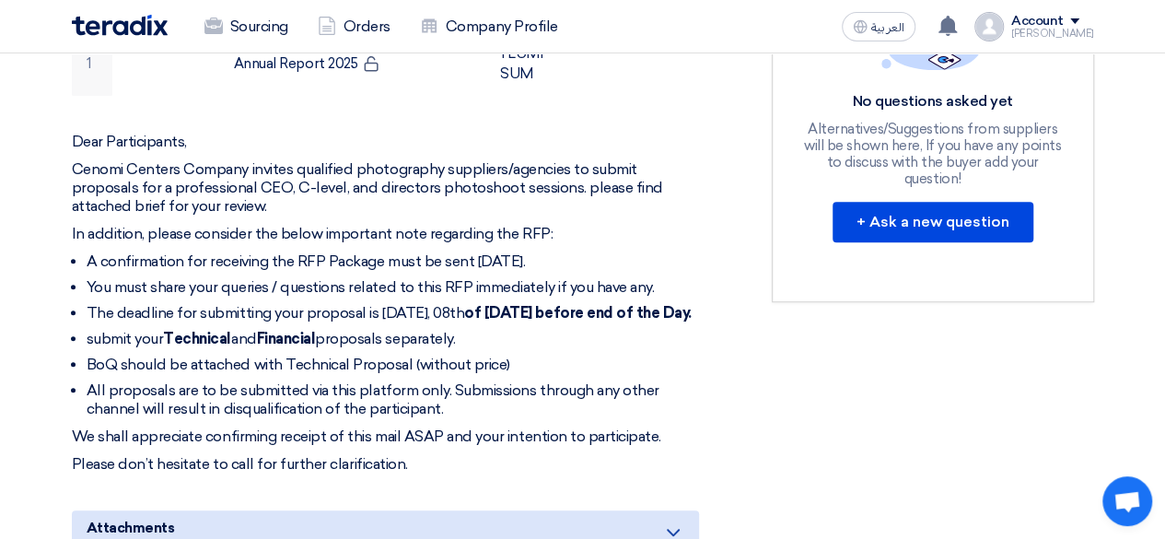
scroll to position [646, 0]
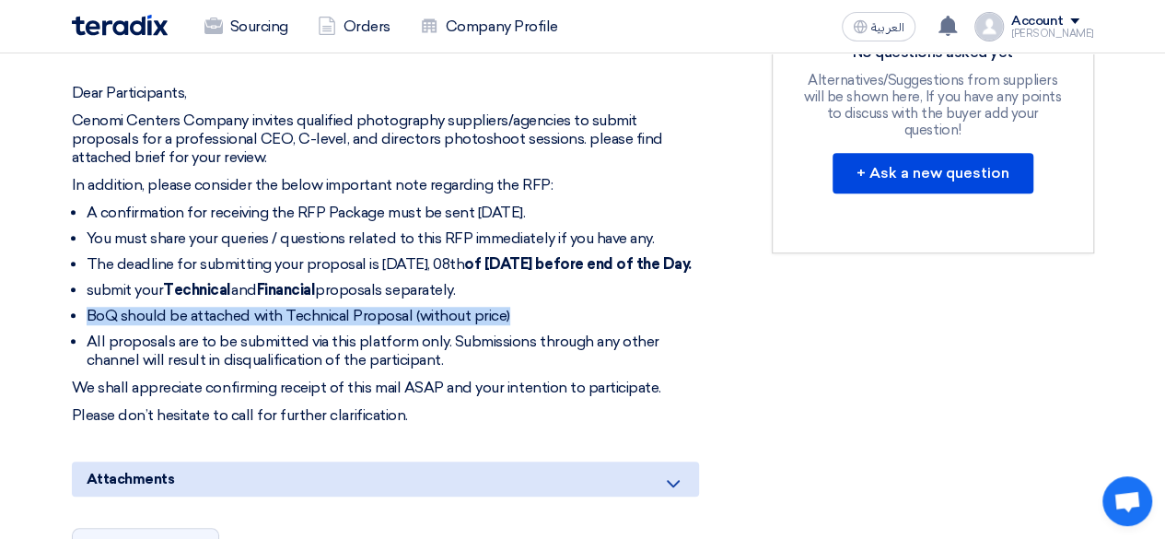
drag, startPoint x: 87, startPoint y: 327, endPoint x: 510, endPoint y: 322, distance: 423.8
click at [510, 322] on li "BoQ should be attached with Technical Proposal (without price)" at bounding box center [393, 316] width 613 height 18
copy li "BoQ should be attached with Technical Proposal (without price)"
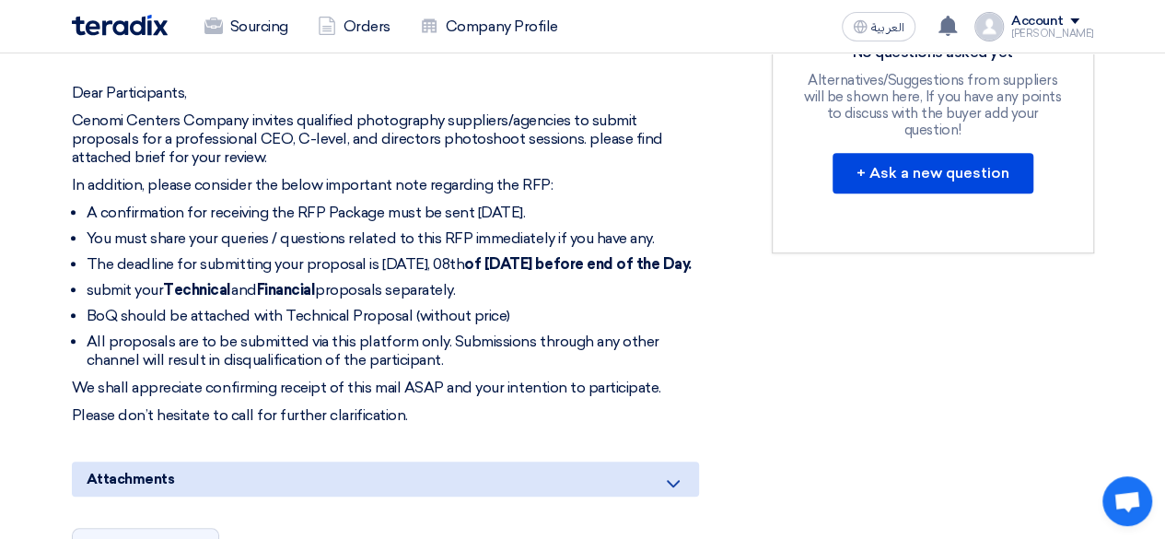
click at [264, 366] on li "All proposals are to be submitted via this platform only. Submissions through a…" at bounding box center [393, 351] width 613 height 37
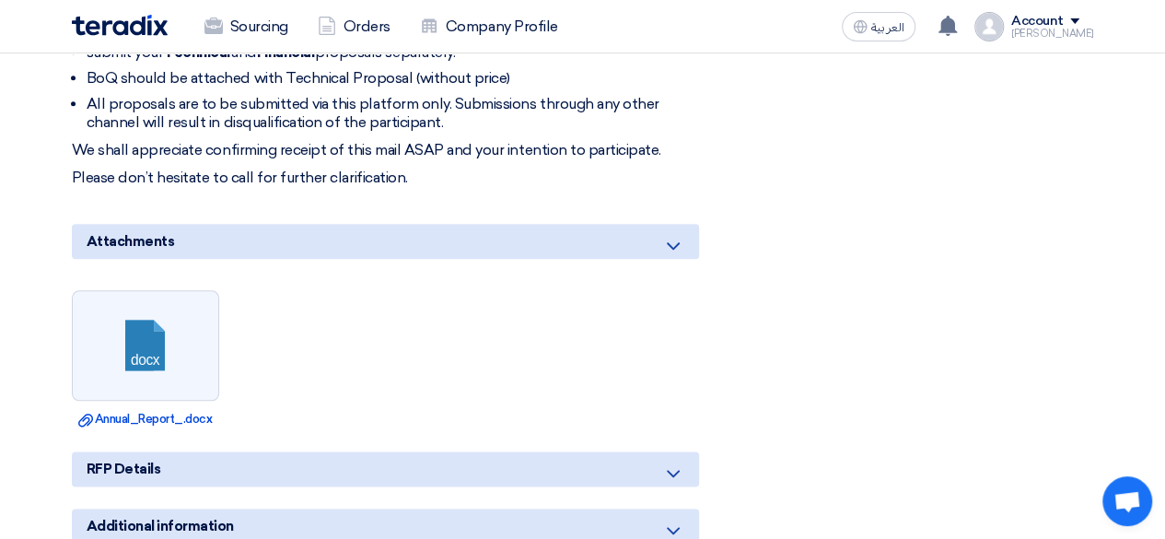
scroll to position [1106, 0]
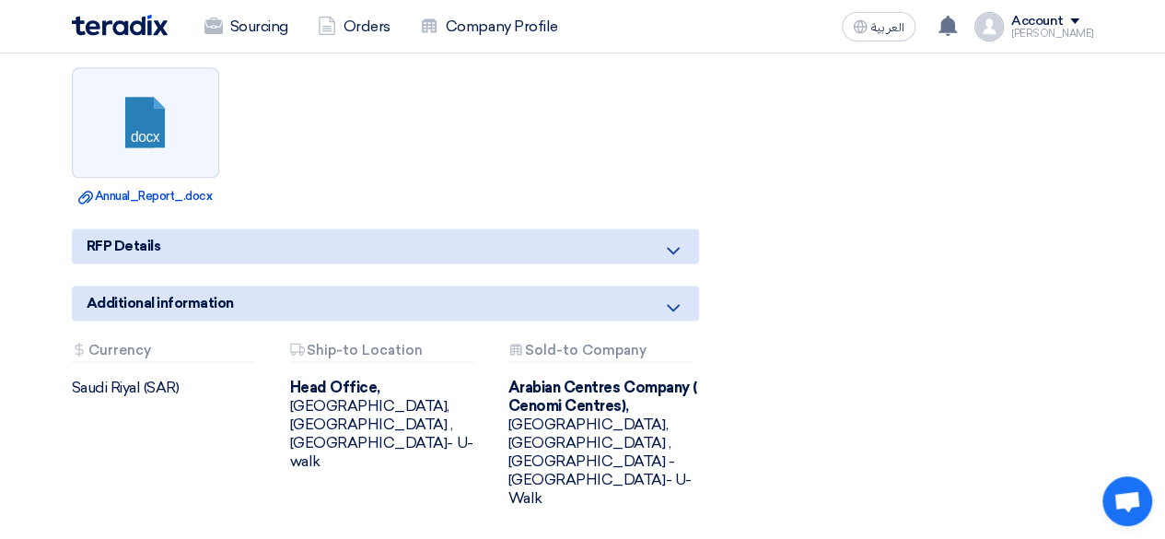
click at [520, 263] on div "RFP Details" at bounding box center [385, 245] width 627 height 35
click at [693, 263] on div "RFP Details" at bounding box center [385, 245] width 627 height 35
click at [674, 260] on icon at bounding box center [673, 251] width 22 height 22
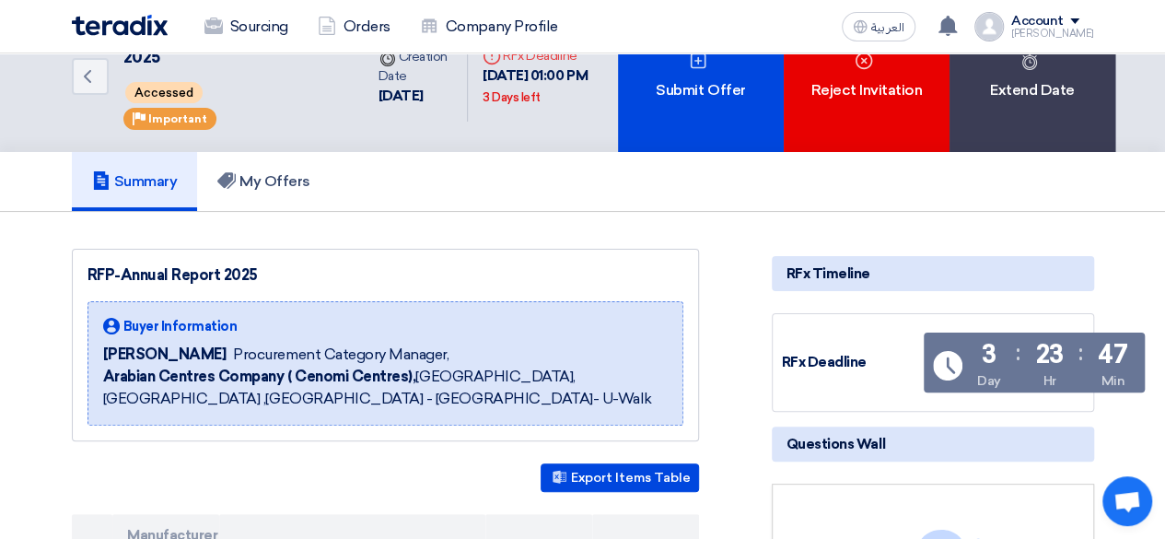
scroll to position [0, 0]
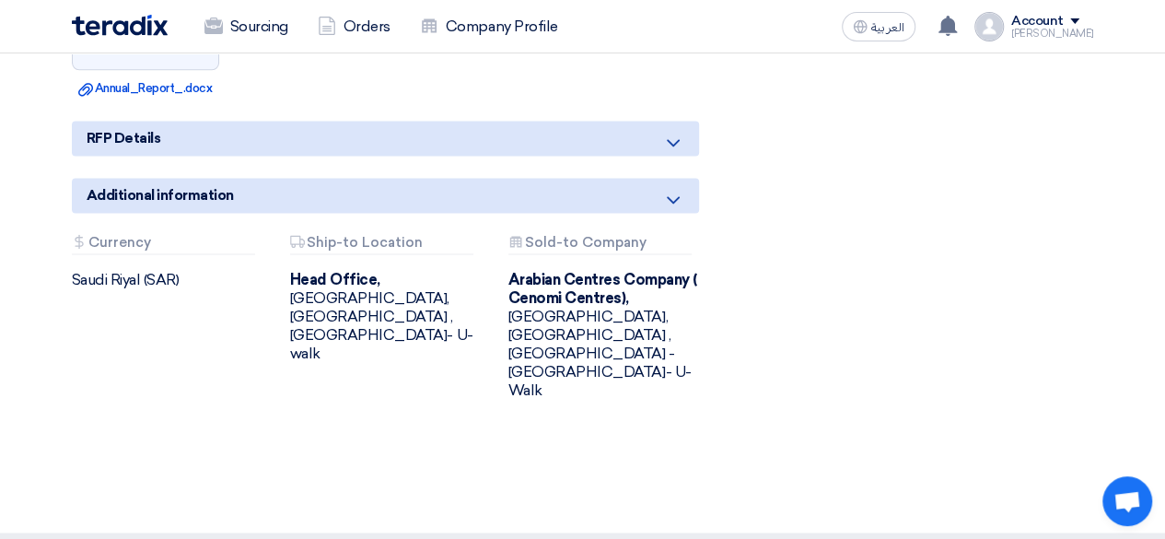
scroll to position [1216, 0]
